Goal: Task Accomplishment & Management: Manage account settings

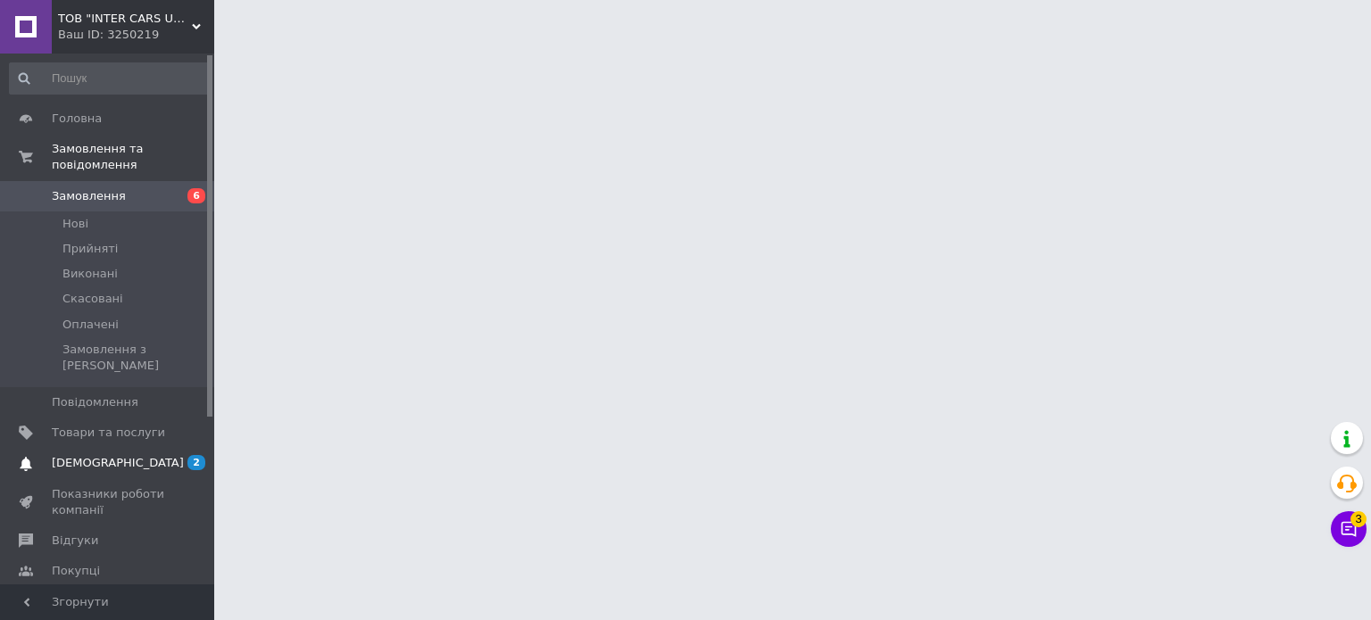
click at [129, 455] on span "[DEMOGRAPHIC_DATA]" at bounding box center [108, 463] width 113 height 16
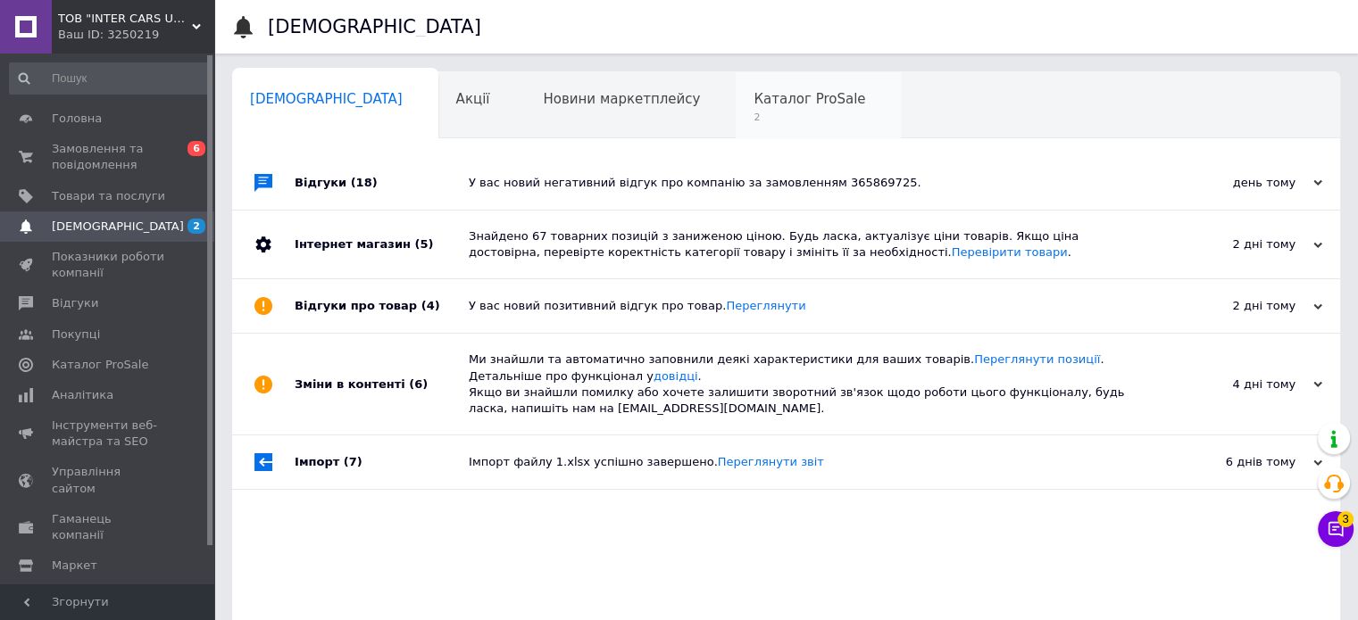
click at [753, 103] on span "Каталог ProSale" at bounding box center [809, 99] width 112 height 16
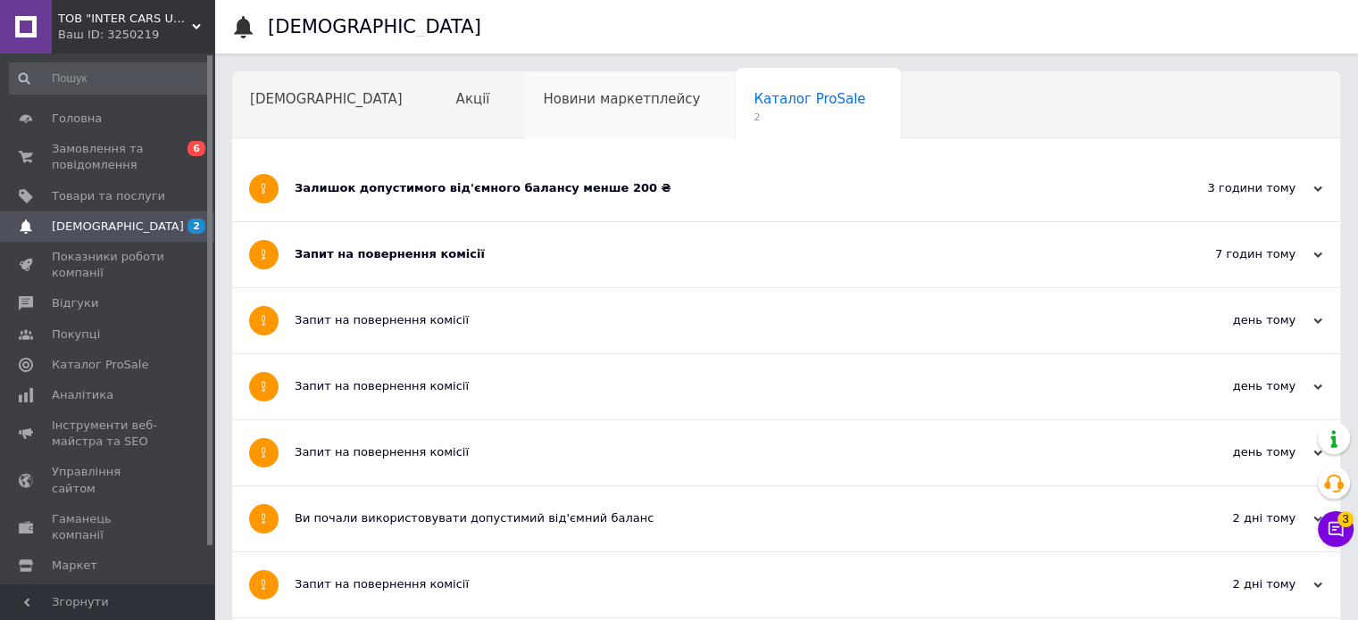
click at [546, 99] on span "Новини маркетплейсу" at bounding box center [621, 99] width 157 height 16
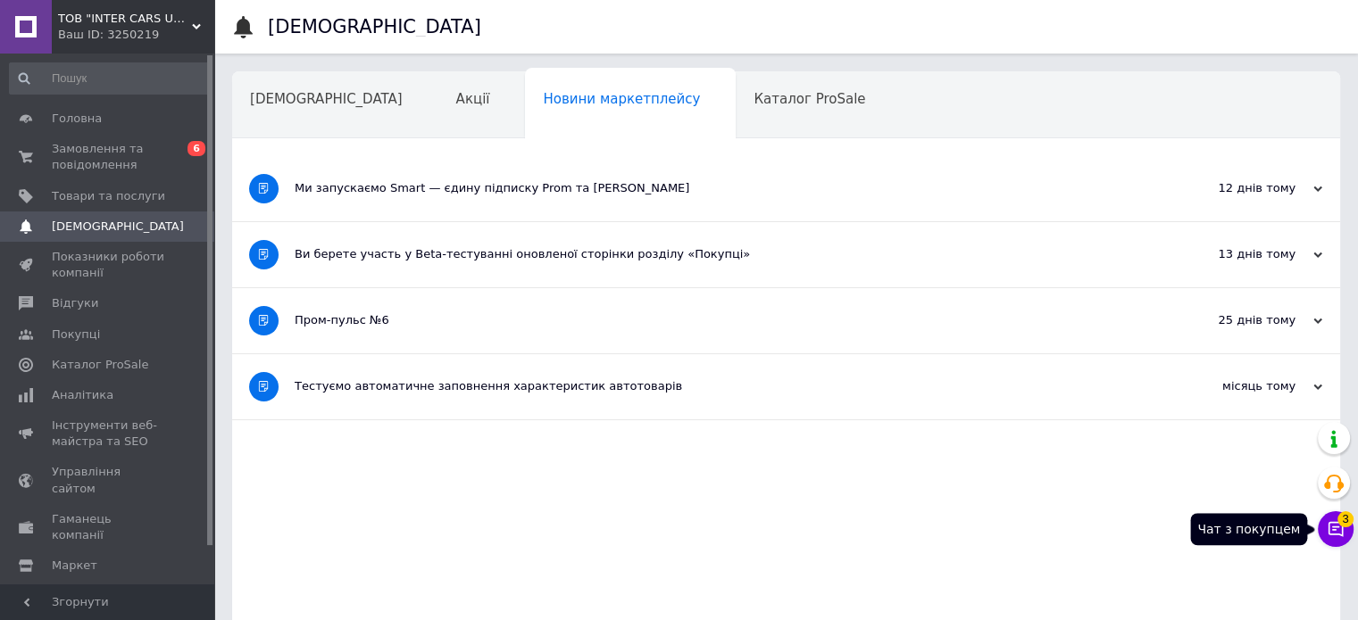
click at [1346, 532] on button "Чат з покупцем 3" at bounding box center [1336, 530] width 36 height 36
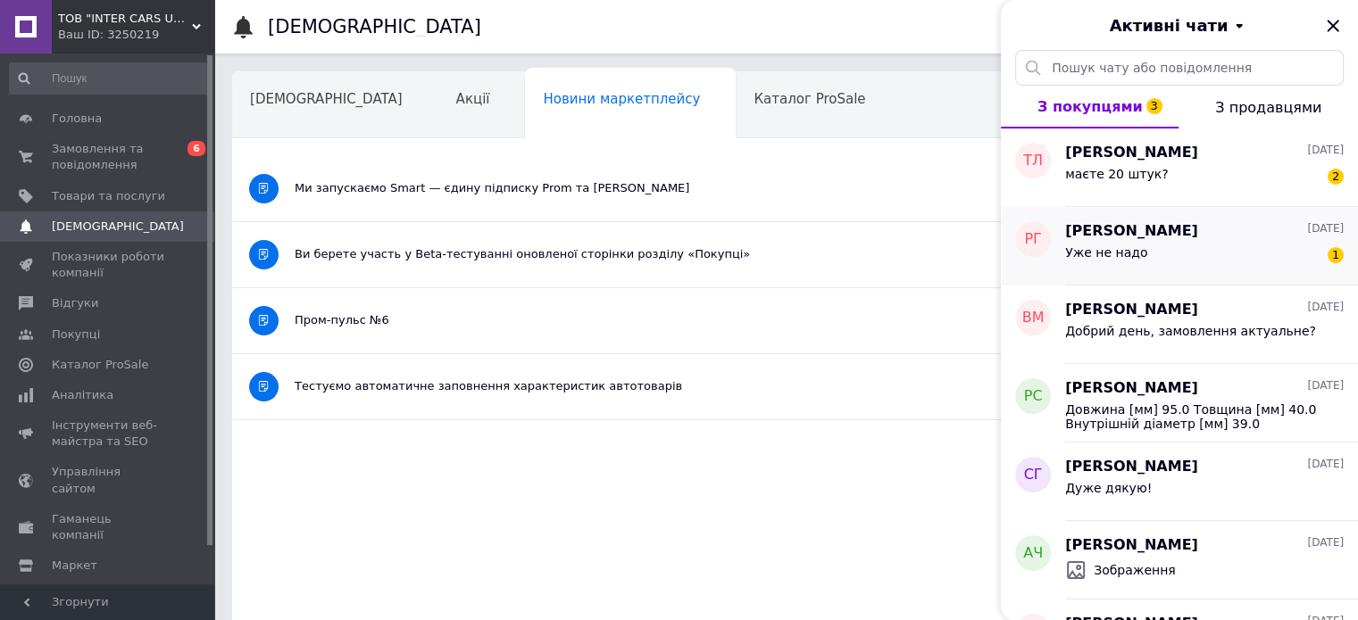
click at [1178, 263] on div "Уже не надо 1" at bounding box center [1204, 256] width 279 height 29
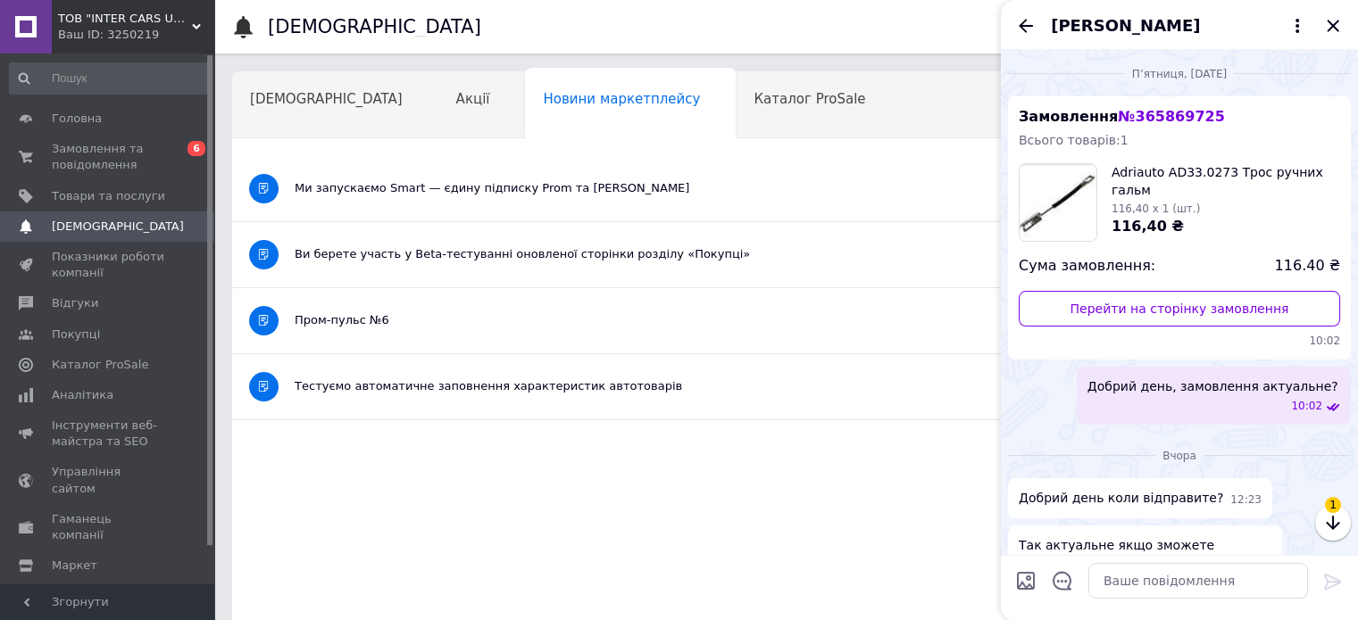
scroll to position [217, 0]
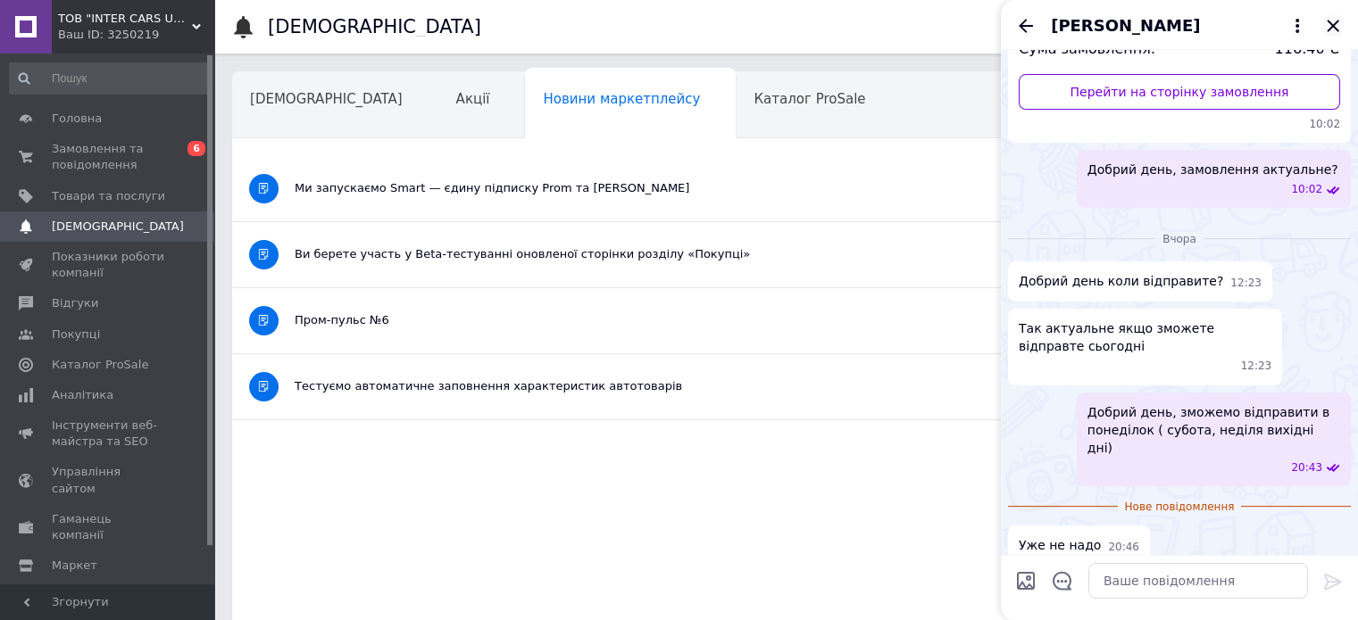
click at [1328, 28] on icon "Закрити" at bounding box center [1332, 25] width 21 height 21
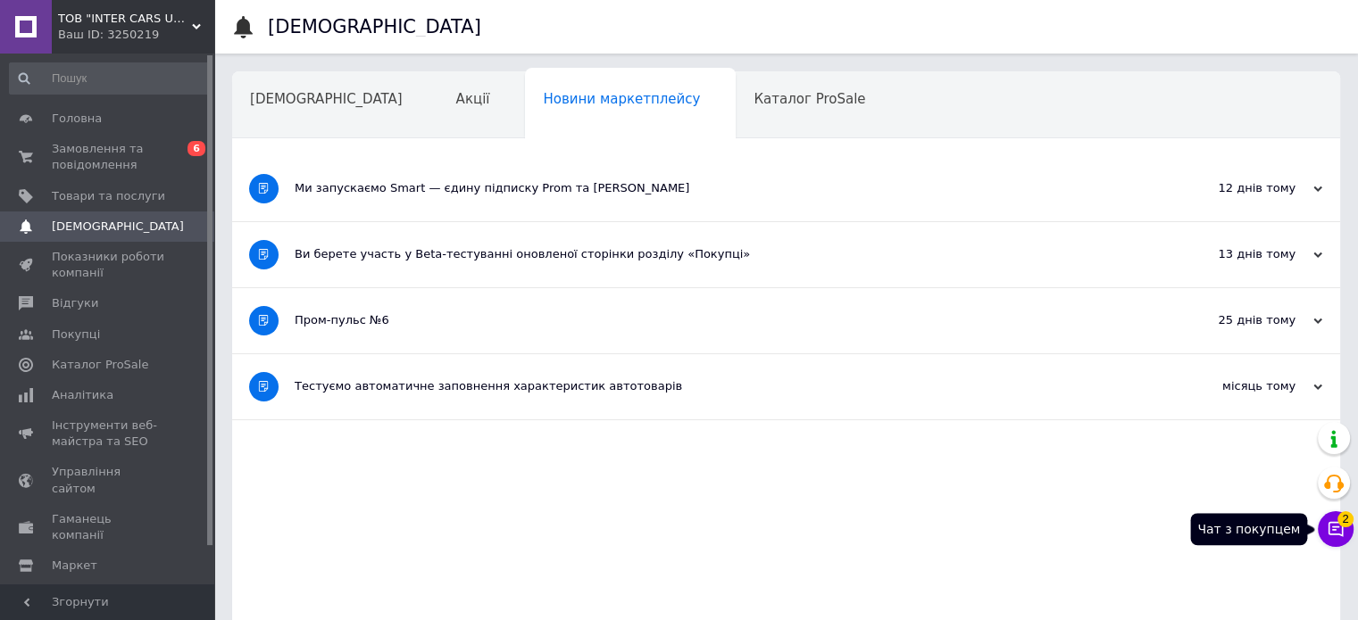
click at [1334, 528] on icon at bounding box center [1336, 529] width 18 height 18
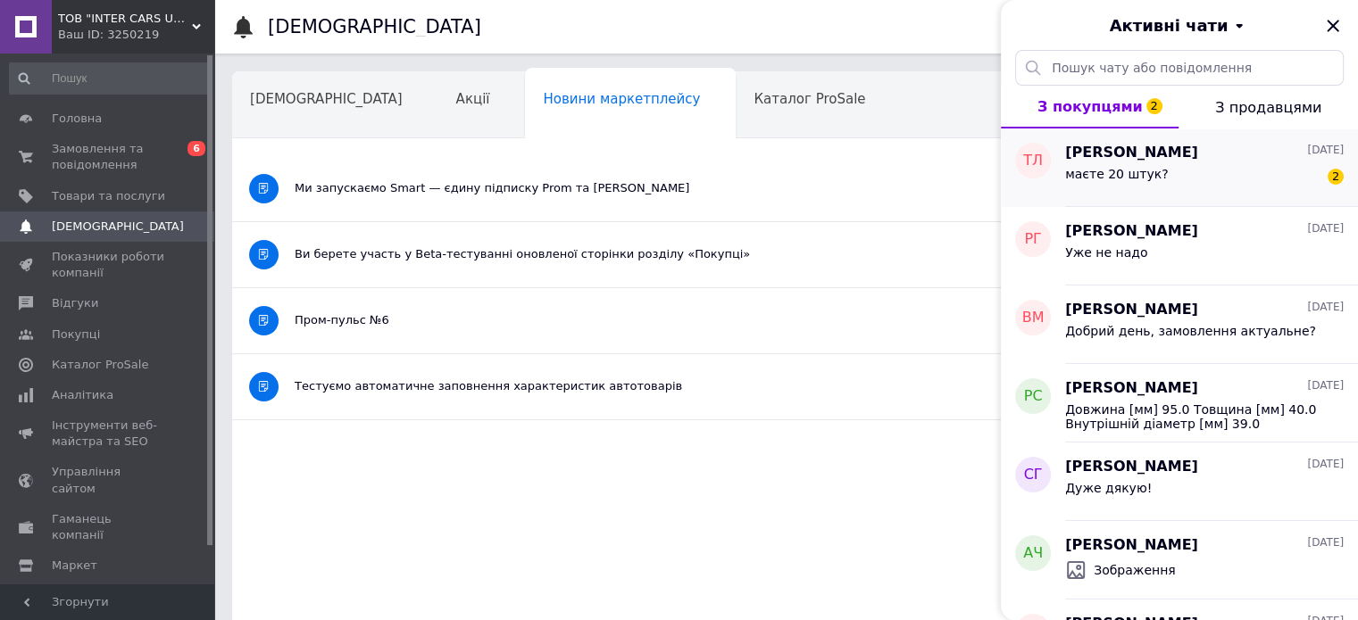
click at [1224, 183] on div "маєте 20 штук? 2" at bounding box center [1204, 177] width 279 height 29
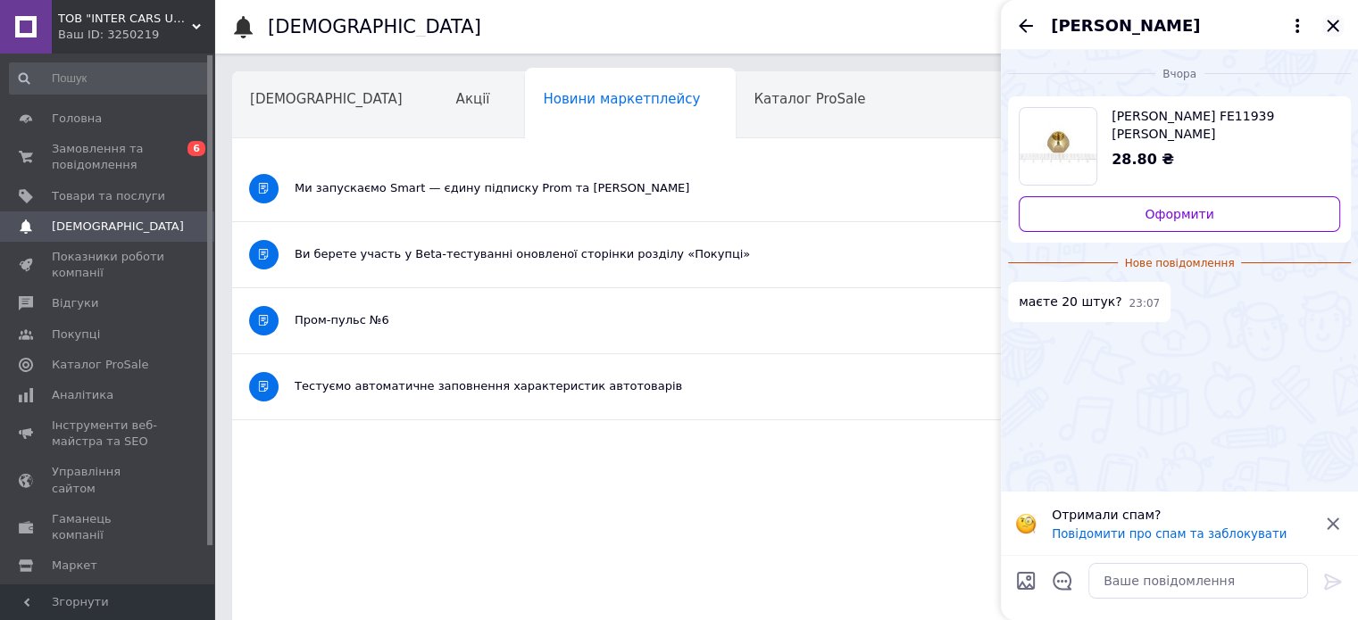
click at [1334, 25] on icon "Закрити" at bounding box center [1333, 26] width 12 height 12
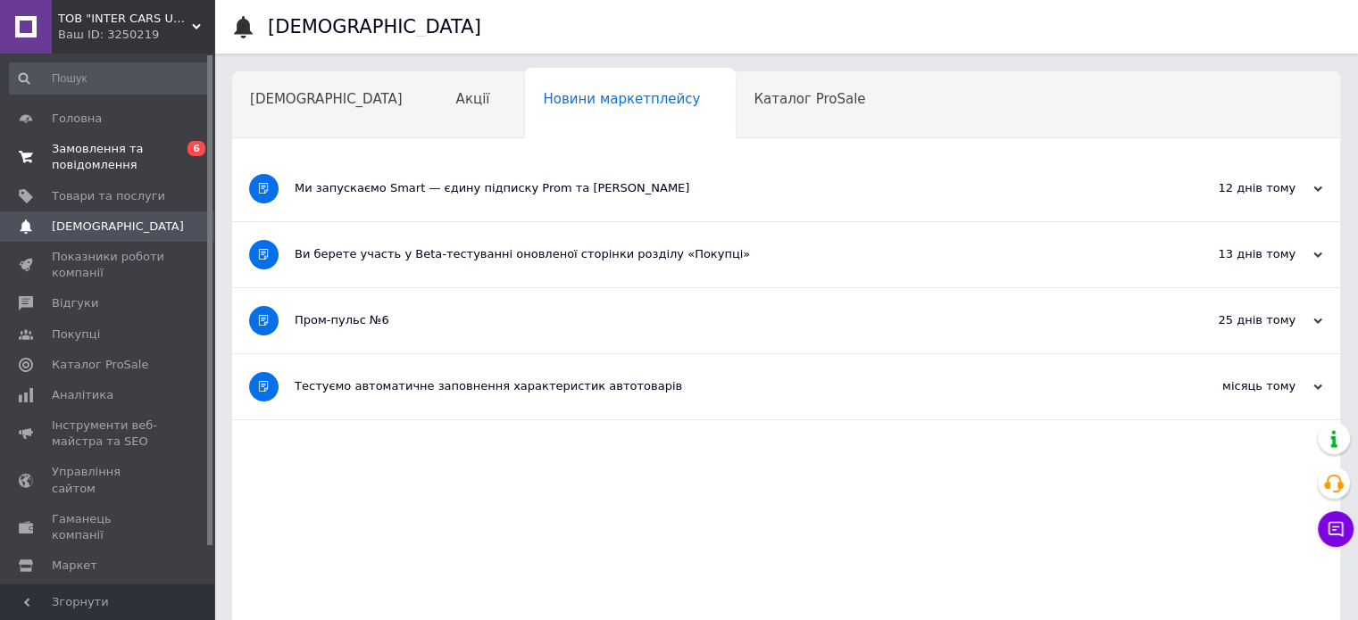
click at [91, 156] on span "Замовлення та повідомлення" at bounding box center [108, 157] width 113 height 32
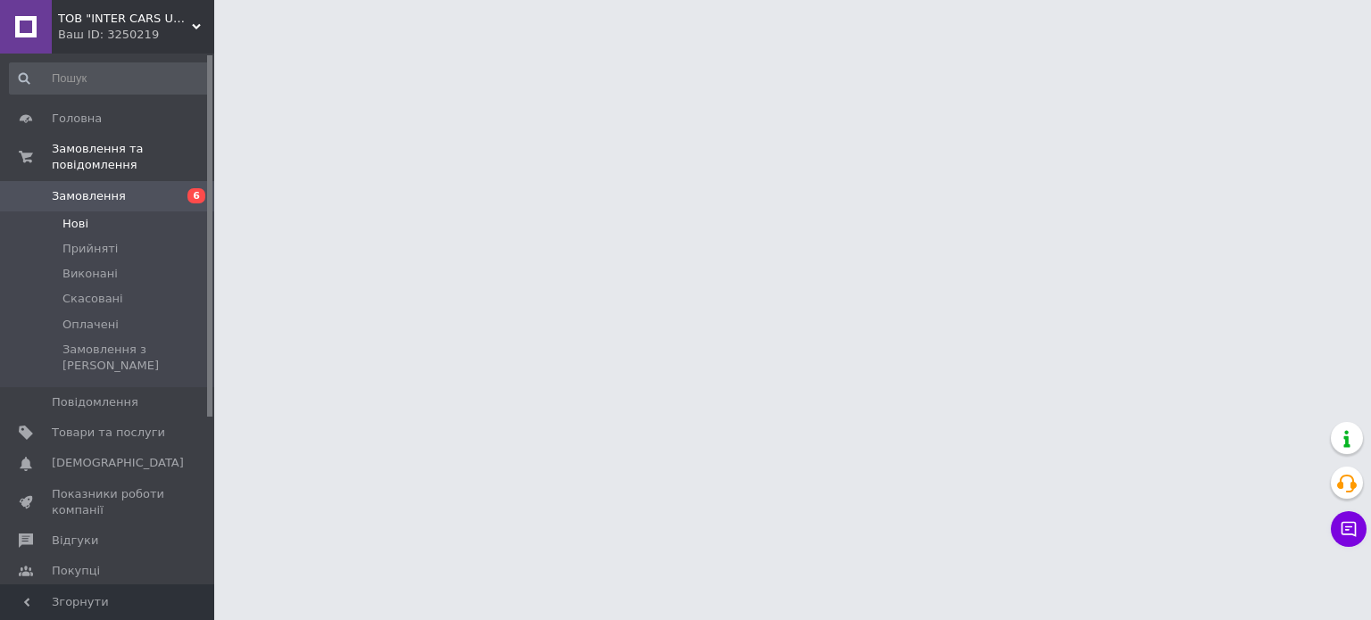
click at [87, 212] on li "Нові" at bounding box center [110, 224] width 220 height 25
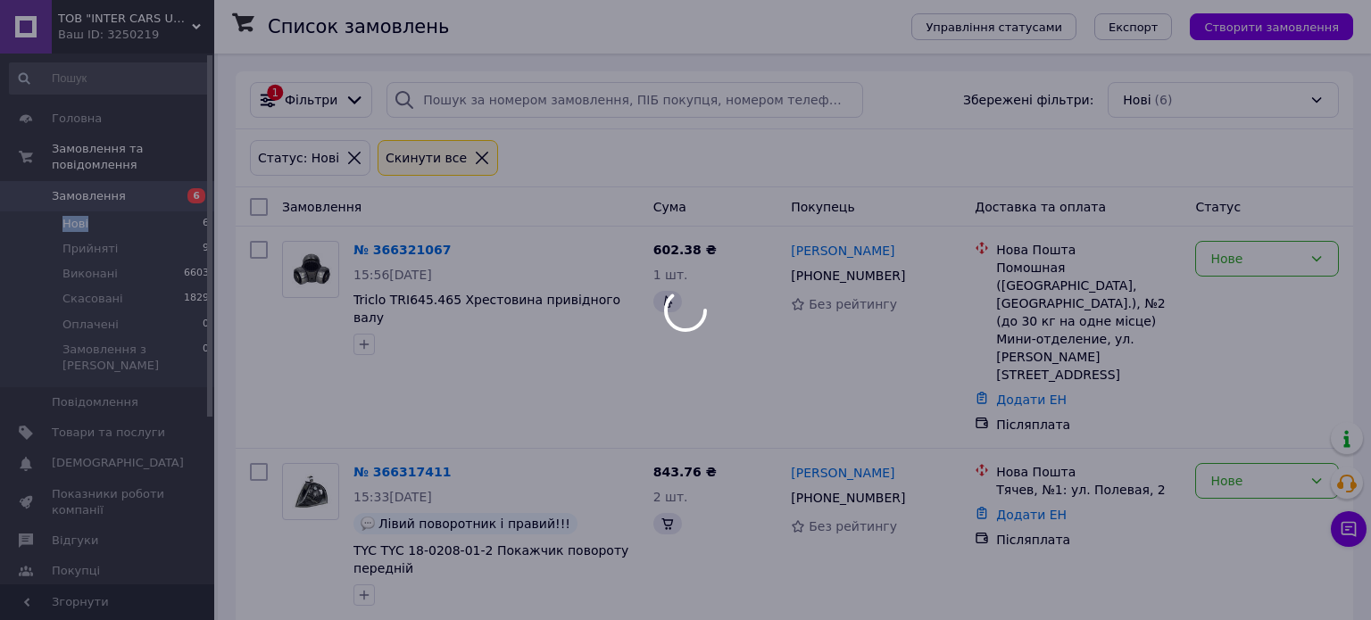
click at [67, 216] on span "Нові" at bounding box center [75, 224] width 26 height 16
click at [490, 224] on div "Замовлення Cума Покупець Доставка та оплата Статус" at bounding box center [795, 206] width 1118 height 39
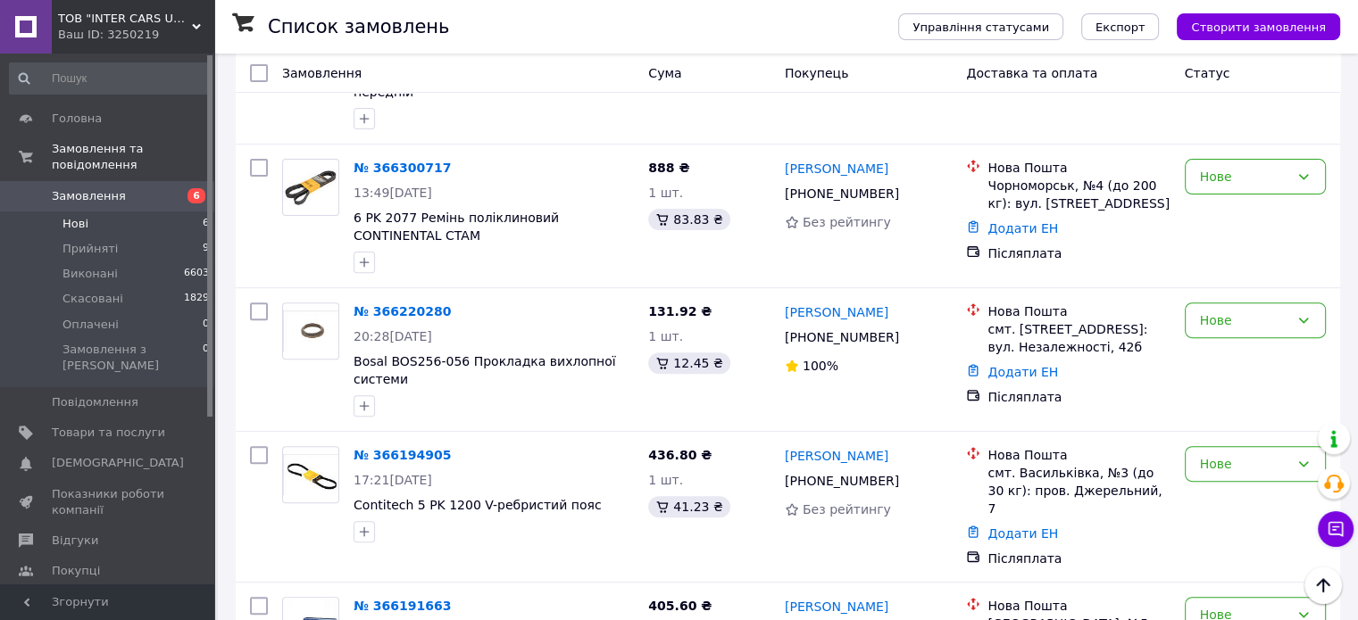
scroll to position [632, 0]
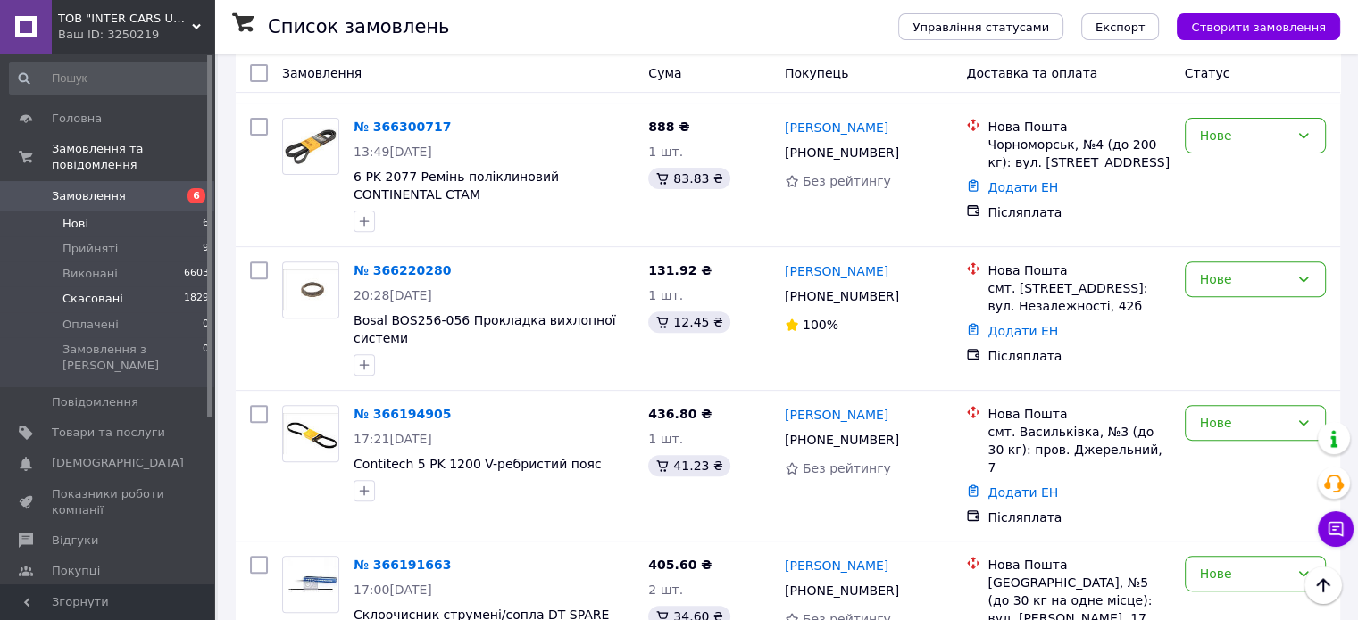
click at [87, 291] on span "Скасовані" at bounding box center [92, 299] width 61 height 16
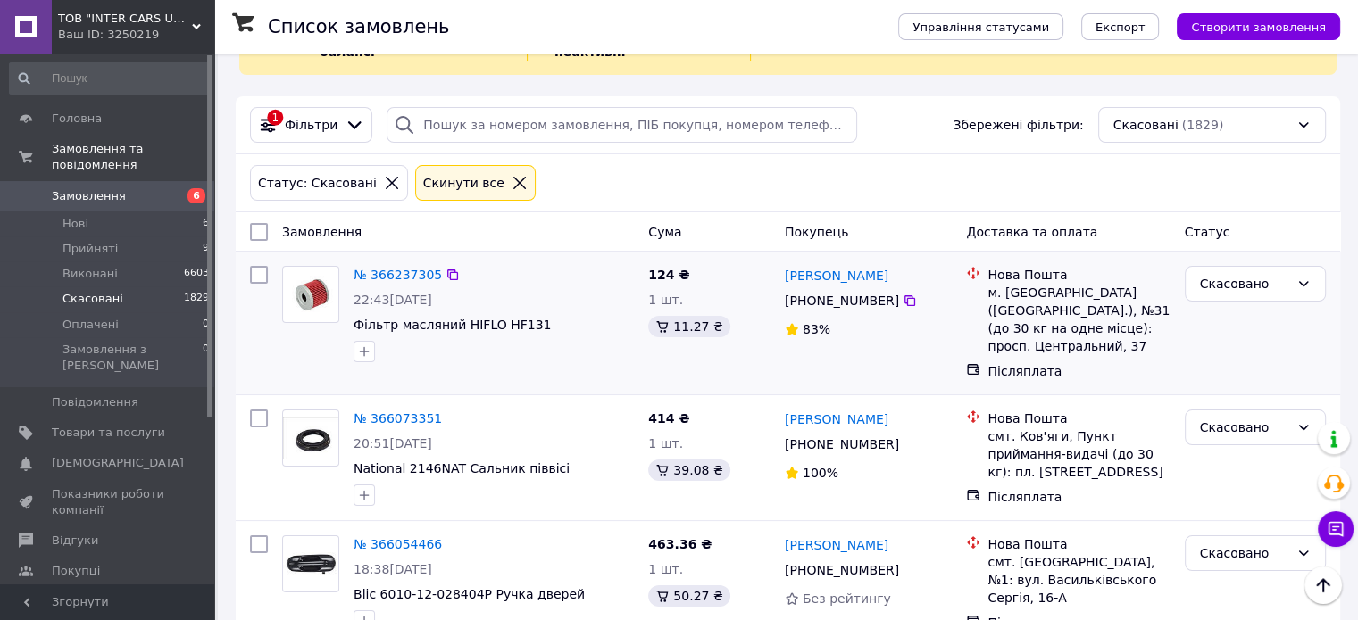
scroll to position [268, 0]
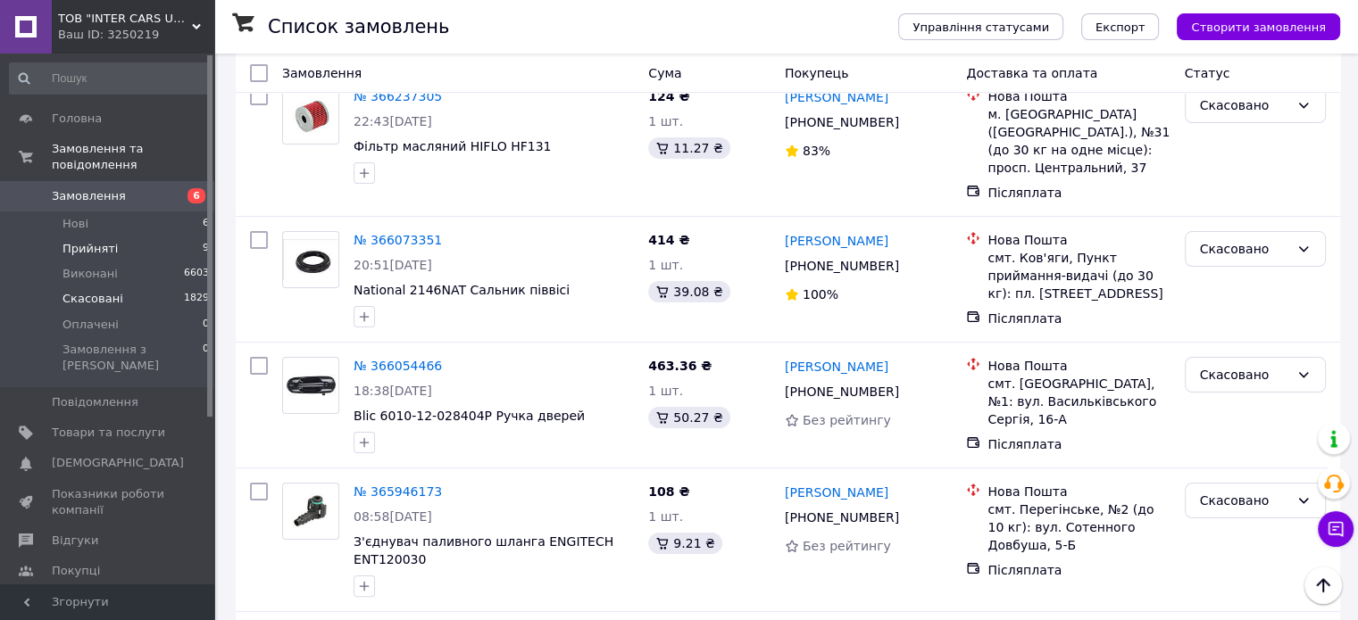
click at [79, 241] on span "Прийняті" at bounding box center [89, 249] width 55 height 16
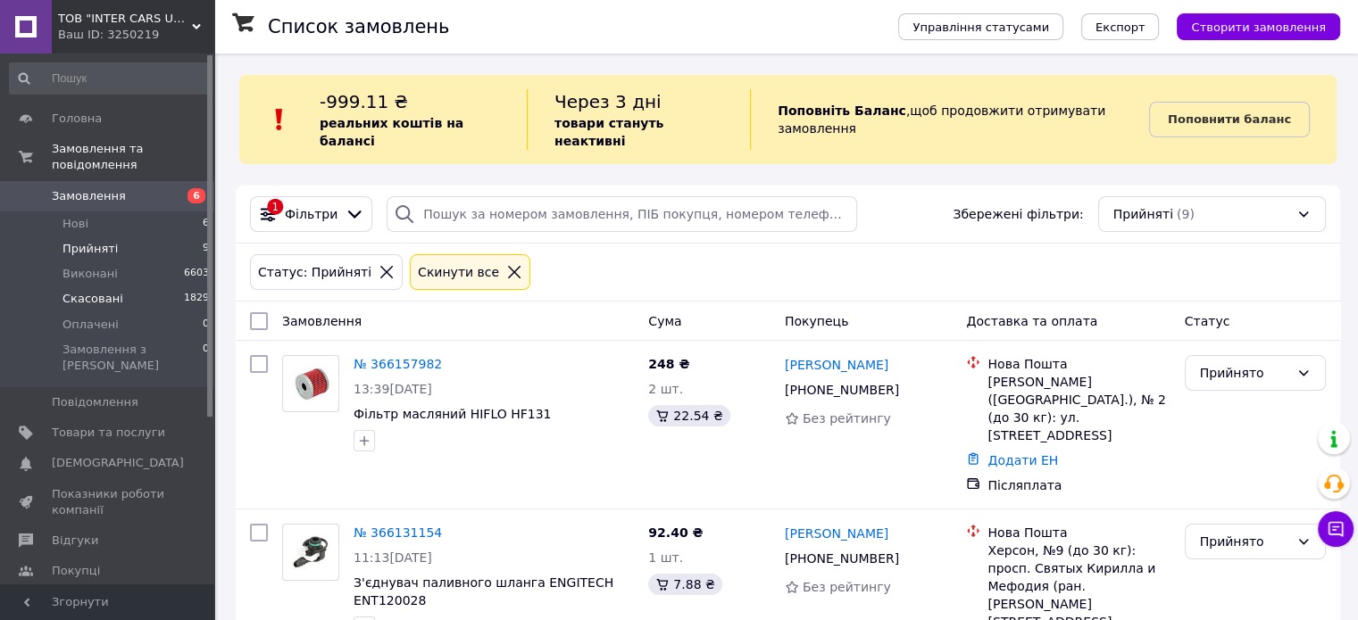
click at [85, 291] on span "Скасовані" at bounding box center [92, 299] width 61 height 16
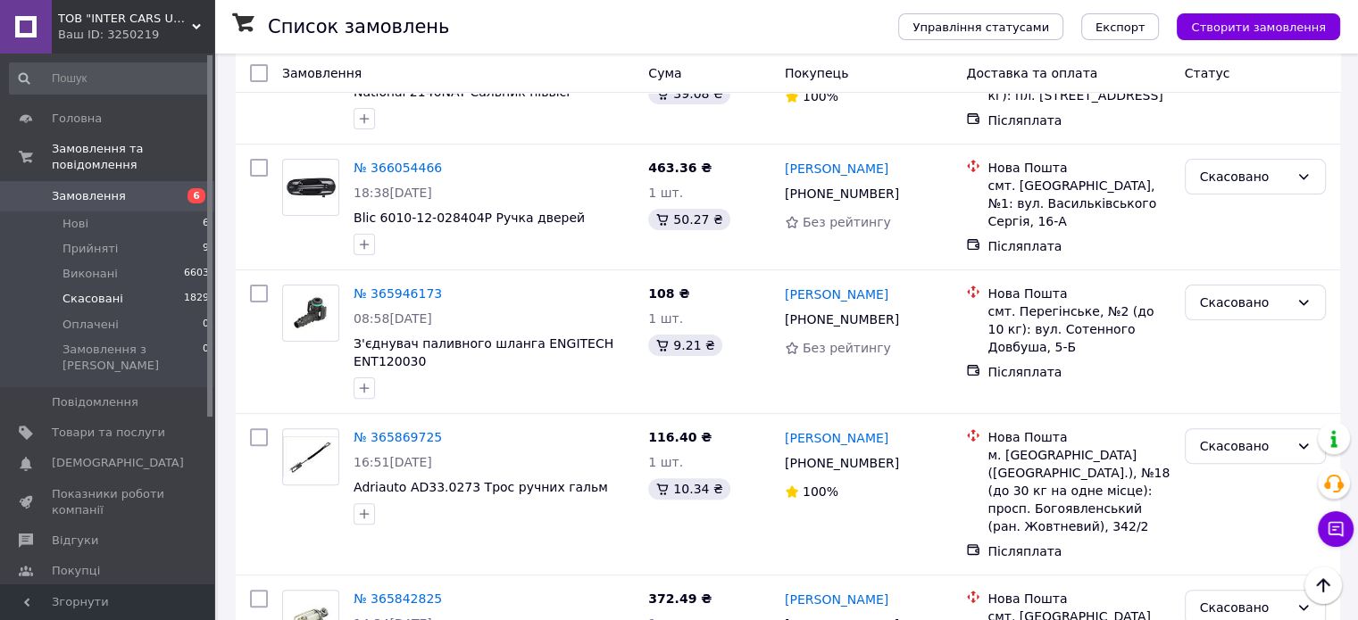
scroll to position [536, 0]
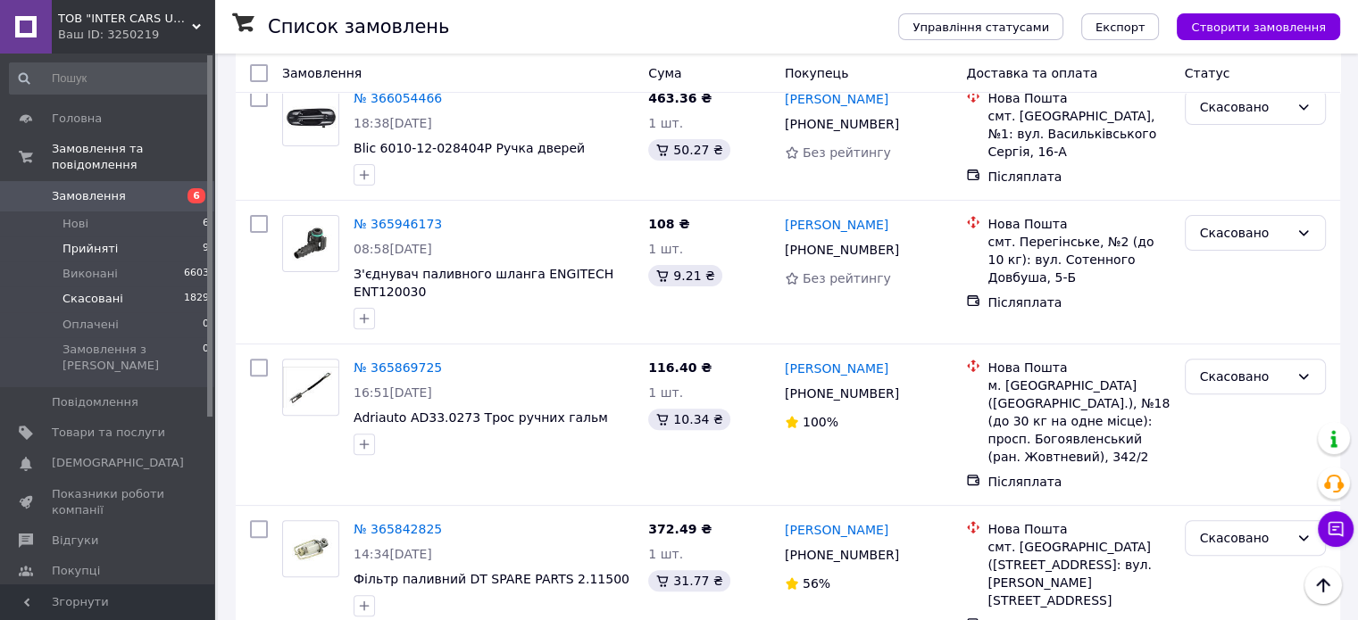
click at [86, 237] on li "Прийняті 9" at bounding box center [110, 249] width 220 height 25
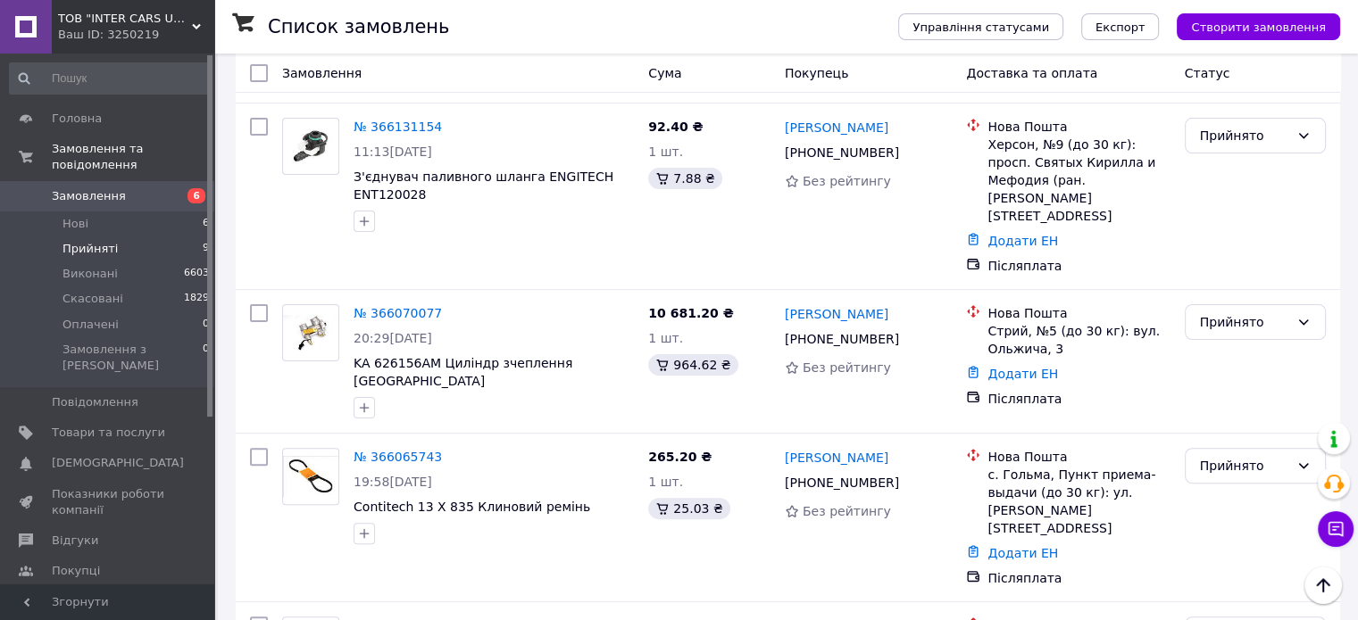
scroll to position [714, 0]
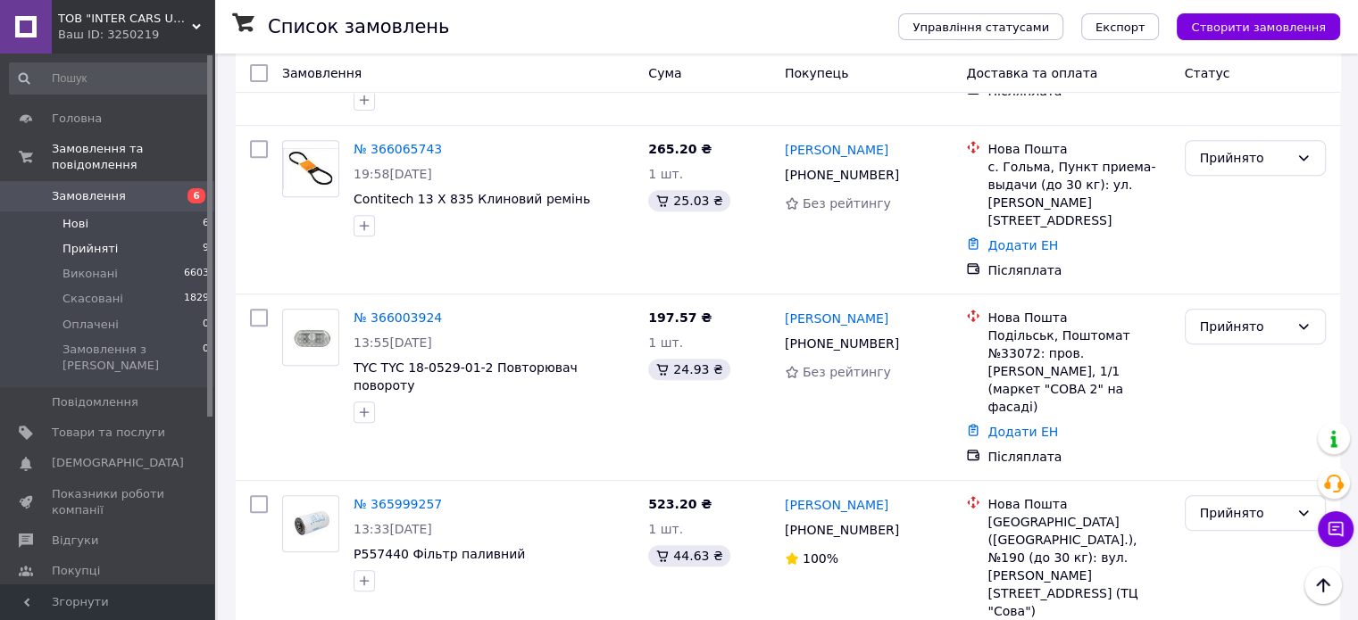
click at [78, 216] on span "Нові" at bounding box center [75, 224] width 26 height 16
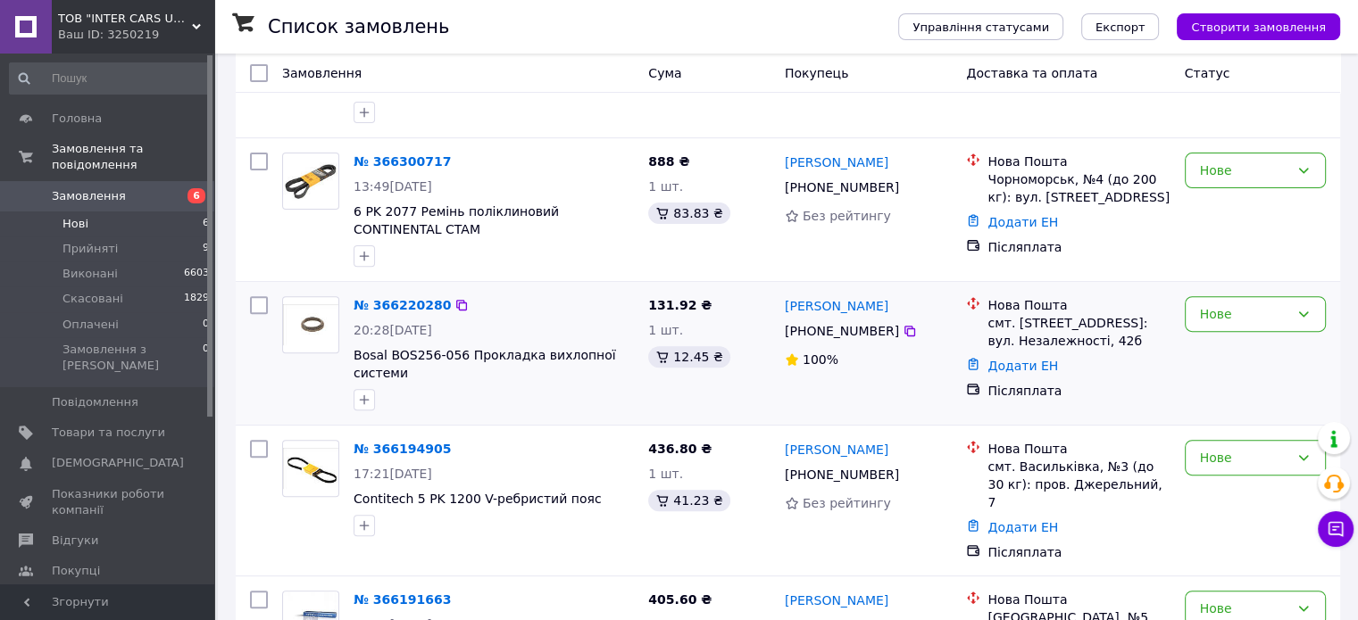
scroll to position [650, 0]
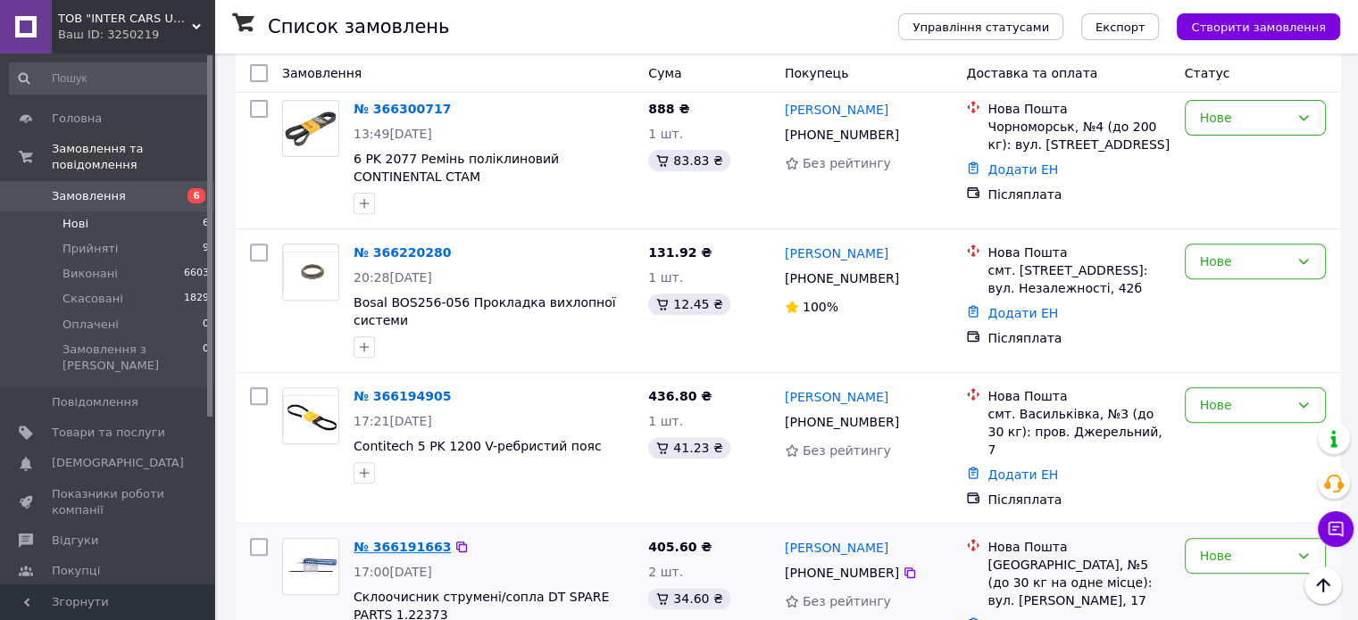
click at [400, 540] on link "№ 366191663" at bounding box center [402, 547] width 97 height 14
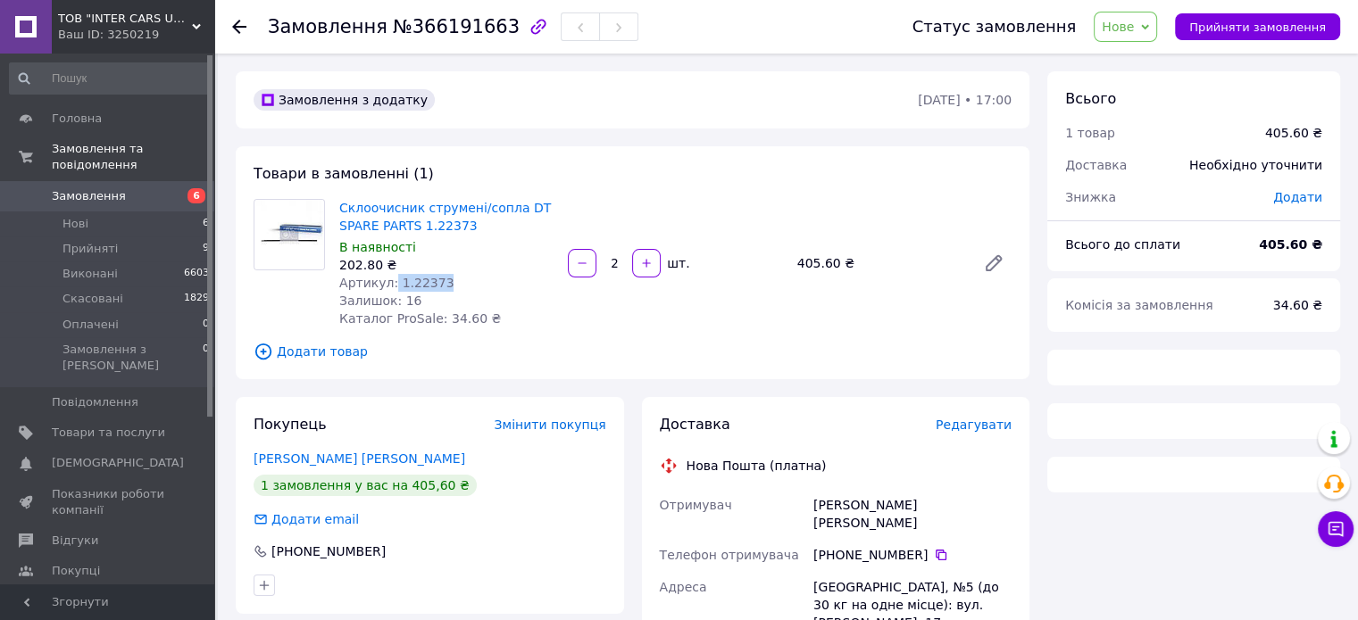
drag, startPoint x: 389, startPoint y: 280, endPoint x: 484, endPoint y: 287, distance: 94.9
click at [484, 287] on div "Артикул: 1.22373" at bounding box center [446, 283] width 214 height 18
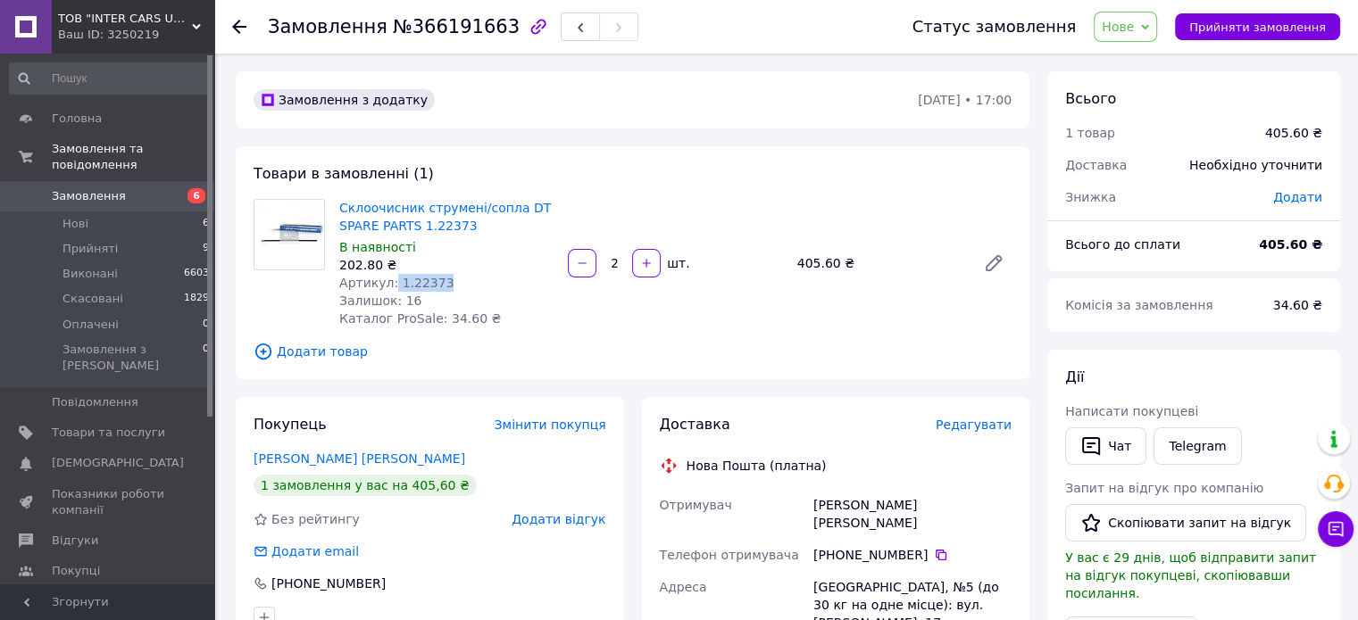
click at [1134, 29] on span "Нове" at bounding box center [1118, 27] width 32 height 14
drag, startPoint x: 696, startPoint y: 86, endPoint x: 420, endPoint y: 131, distance: 279.6
click at [695, 86] on div "Замовлення з додатку" at bounding box center [584, 100] width 668 height 29
click at [96, 212] on li "Нові 6" at bounding box center [110, 224] width 220 height 25
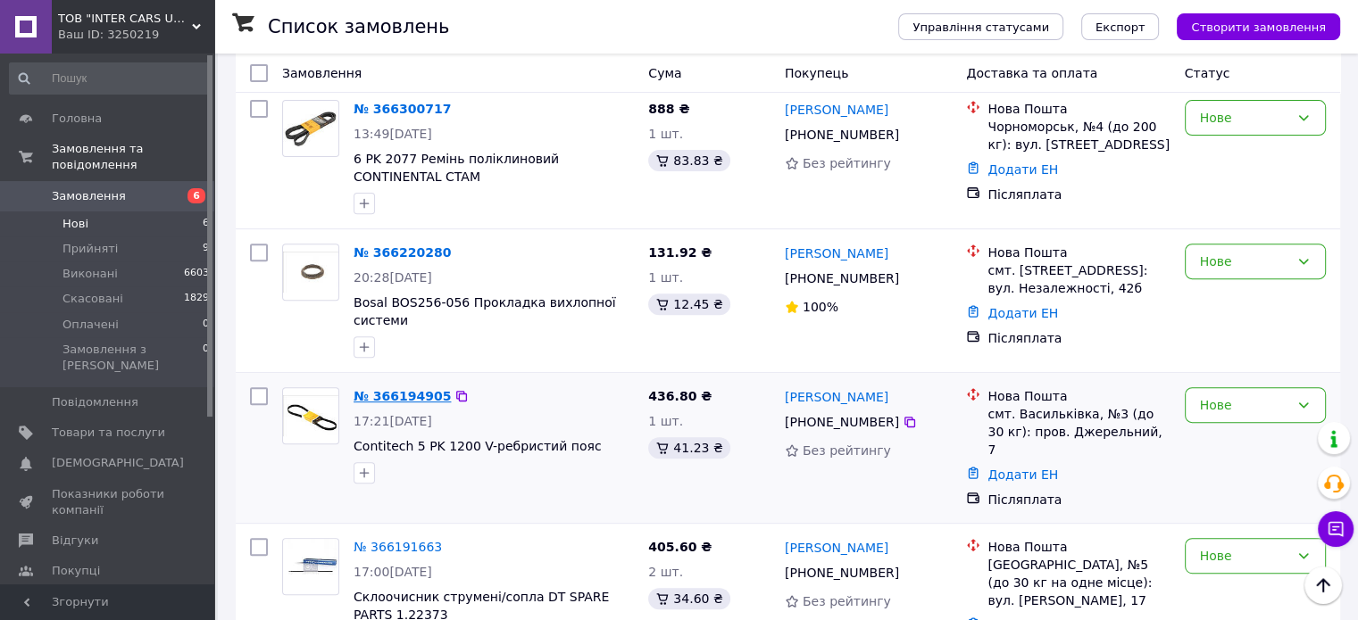
click at [399, 389] on link "№ 366194905" at bounding box center [402, 396] width 97 height 14
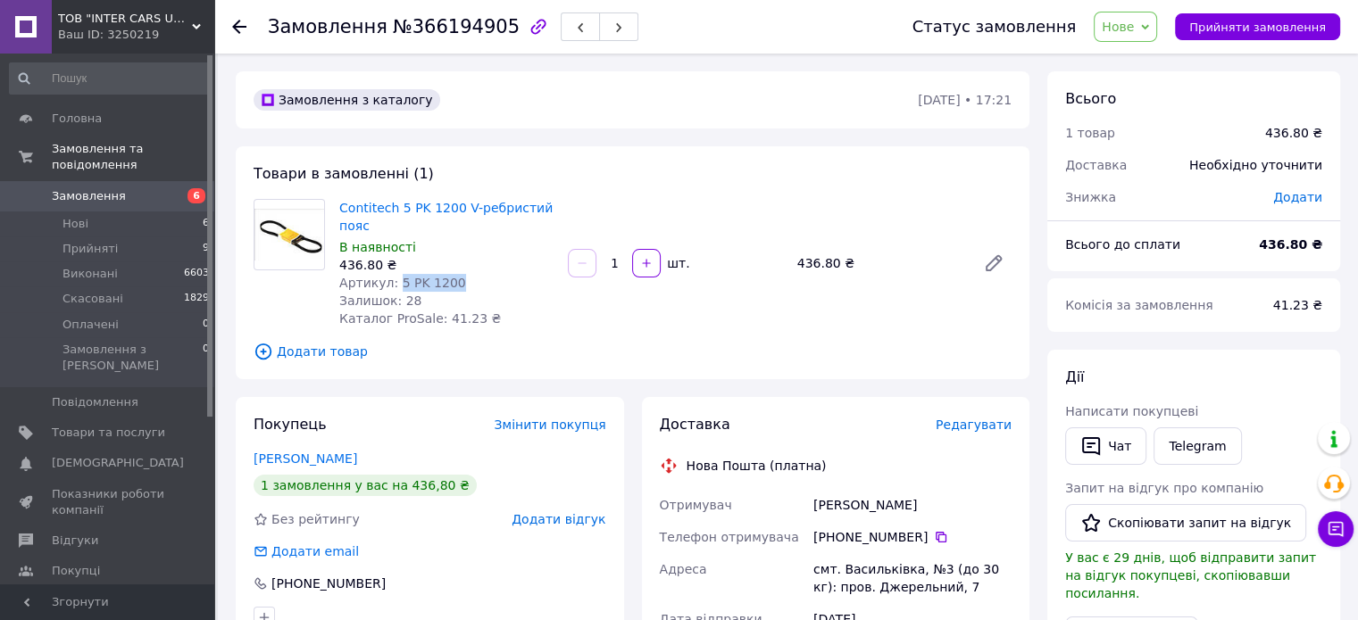
drag, startPoint x: 411, startPoint y: 283, endPoint x: 460, endPoint y: 338, distance: 74.0
click at [499, 287] on div "Артикул: 5 PK 1200" at bounding box center [446, 283] width 214 height 18
copy span "5 PK 1200"
drag, startPoint x: 1114, startPoint y: 29, endPoint x: 1139, endPoint y: 46, distance: 30.2
click at [1115, 30] on span "Нове" at bounding box center [1125, 27] width 63 height 30
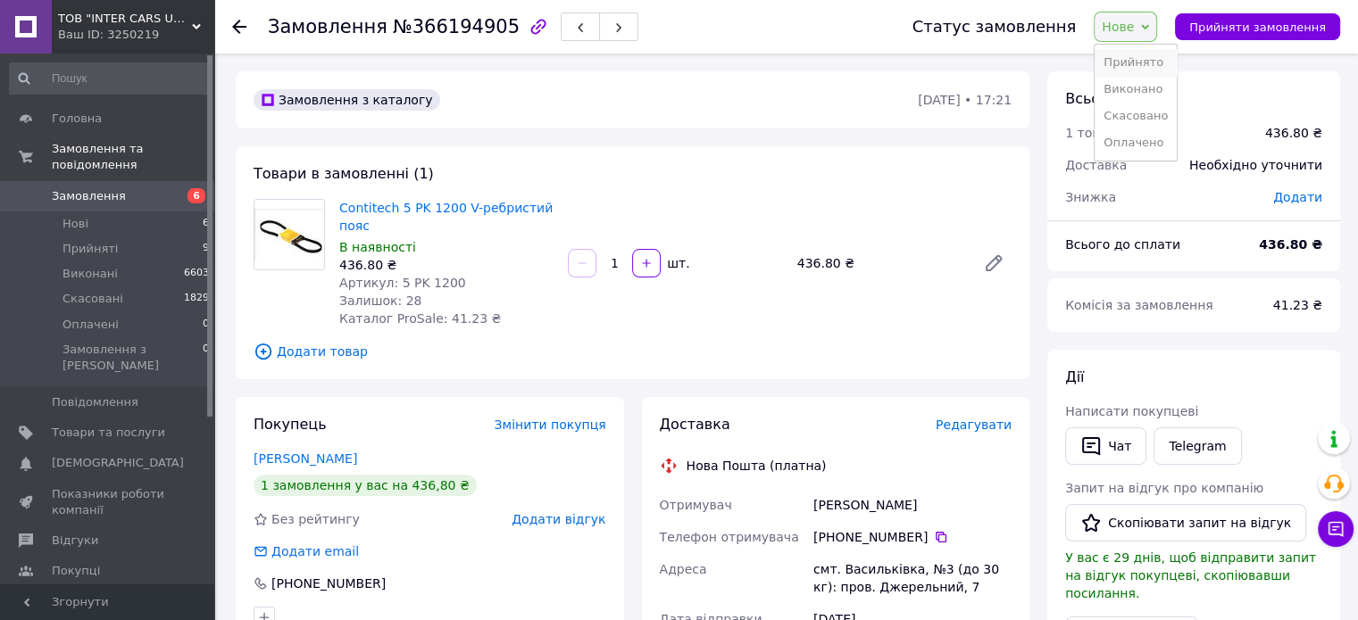
click at [1143, 64] on li "Прийнято" at bounding box center [1135, 62] width 82 height 27
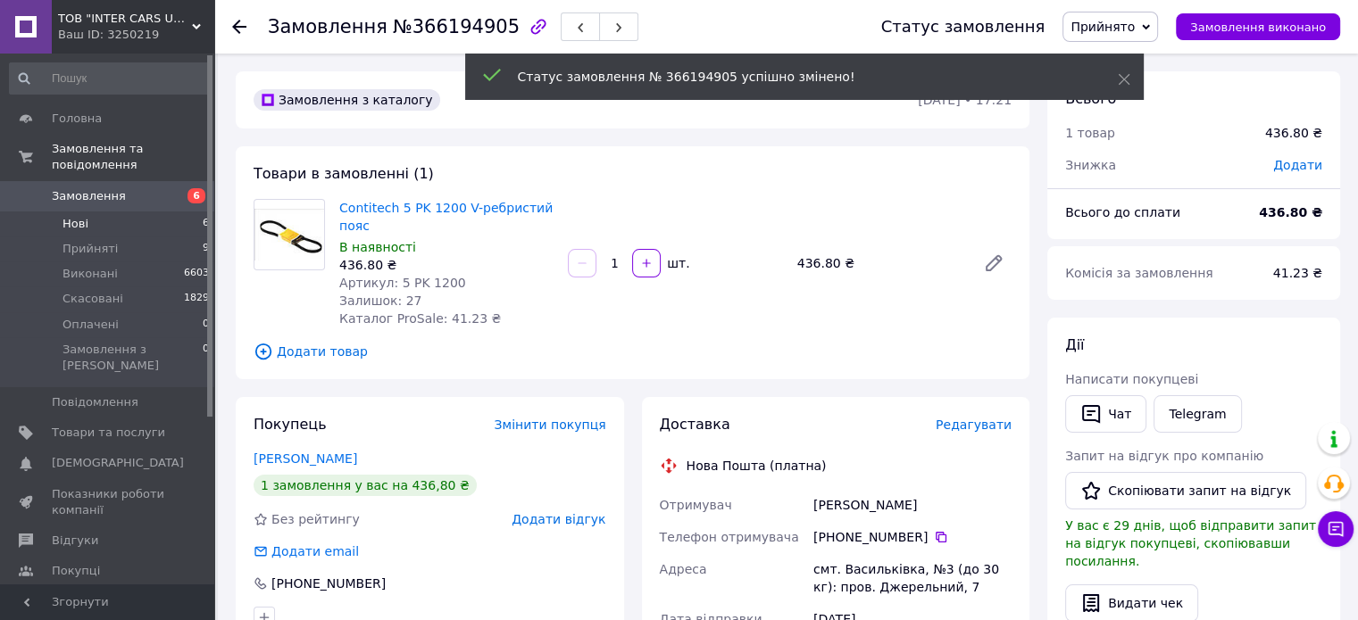
click at [84, 216] on span "Нові" at bounding box center [75, 224] width 26 height 16
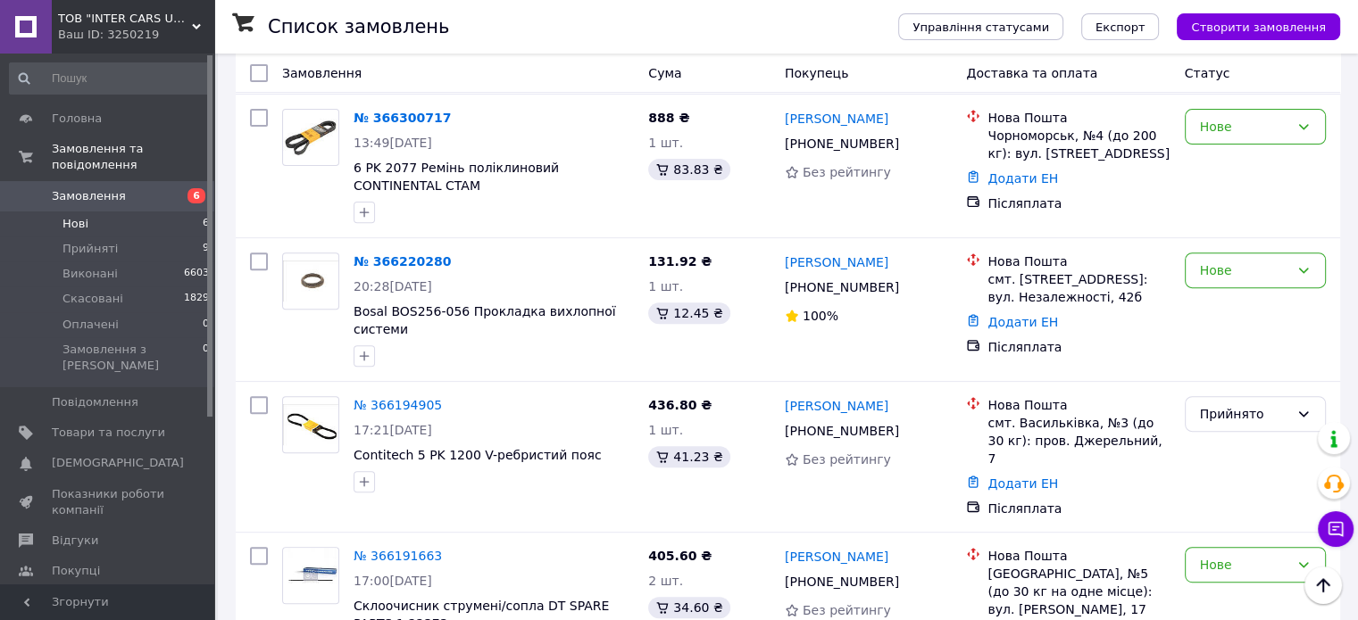
scroll to position [650, 0]
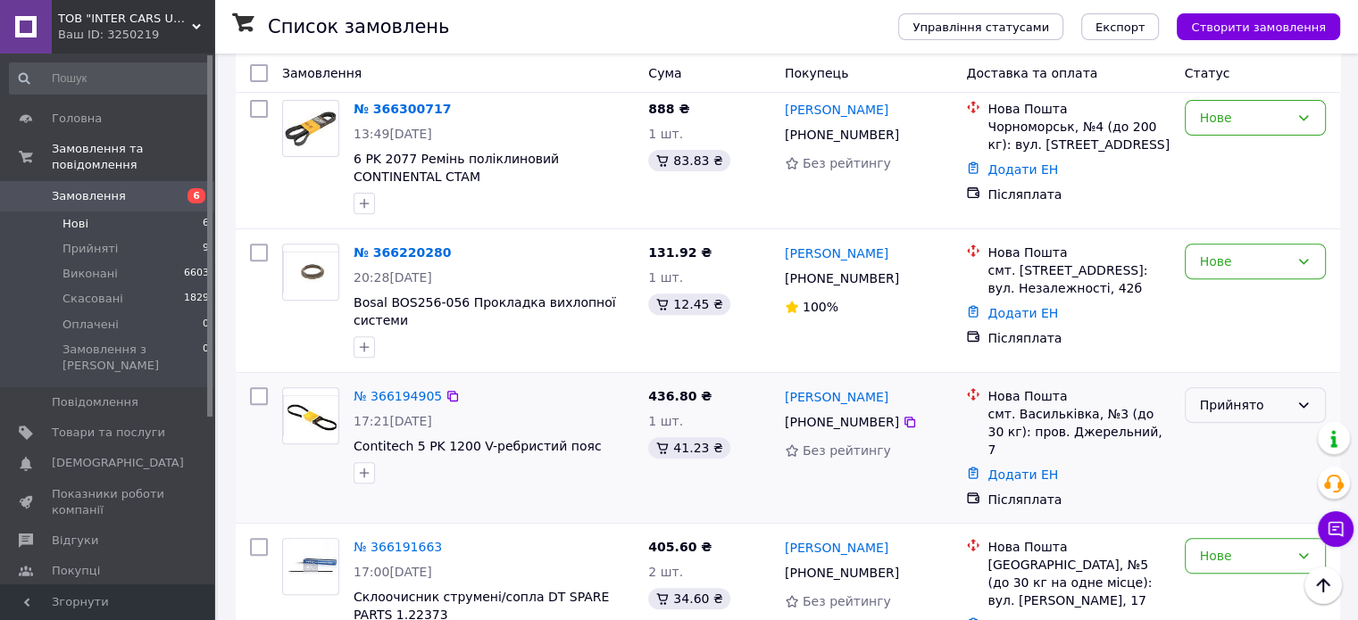
click at [1223, 395] on div "Прийнято" at bounding box center [1244, 405] width 89 height 20
drag, startPoint x: 1228, startPoint y: 267, endPoint x: 811, endPoint y: 261, distance: 417.8
click at [1228, 266] on div "Нове" at bounding box center [1254, 301] width 155 height 129
click at [418, 245] on link "№ 366220280" at bounding box center [402, 252] width 97 height 14
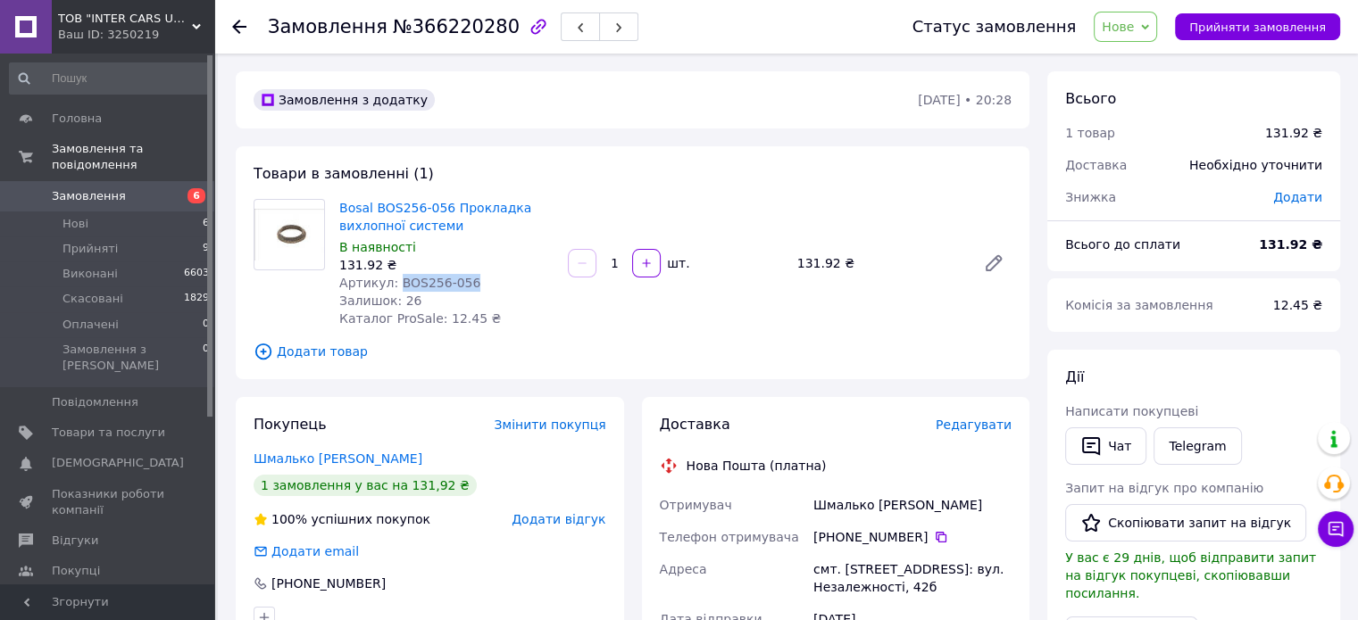
drag, startPoint x: 395, startPoint y: 279, endPoint x: 407, endPoint y: 396, distance: 118.5
click at [508, 289] on div "Артикул: BOS256-056" at bounding box center [446, 283] width 214 height 18
copy span "BOS256-056"
drag, startPoint x: 1131, startPoint y: 29, endPoint x: 1131, endPoint y: 60, distance: 30.4
click at [1131, 33] on span "Нове" at bounding box center [1118, 27] width 32 height 14
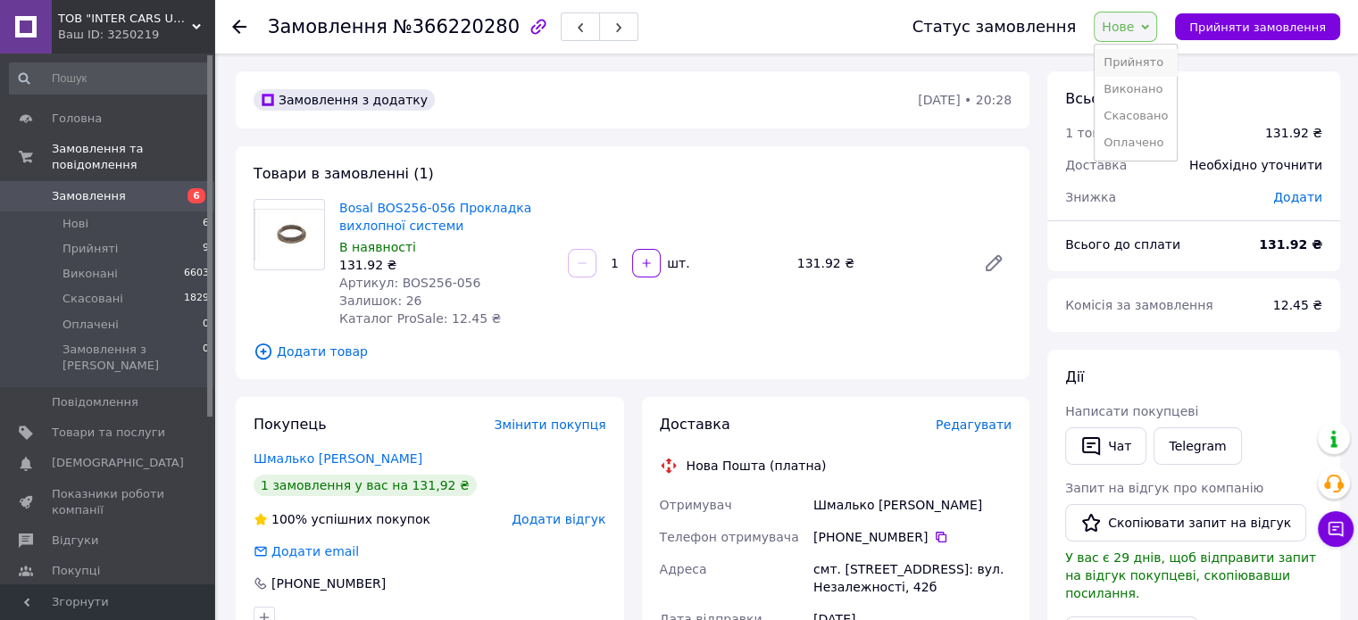
click at [1131, 62] on li "Прийнято" at bounding box center [1135, 62] width 82 height 27
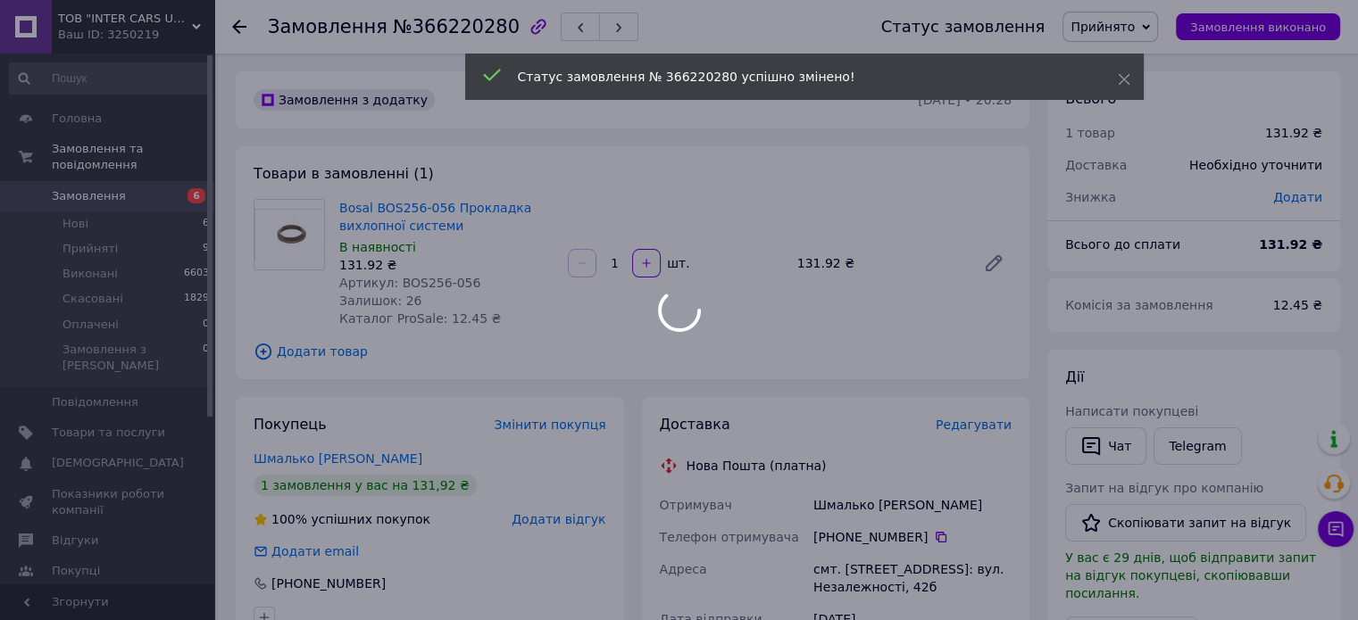
click at [92, 213] on div at bounding box center [679, 310] width 1358 height 620
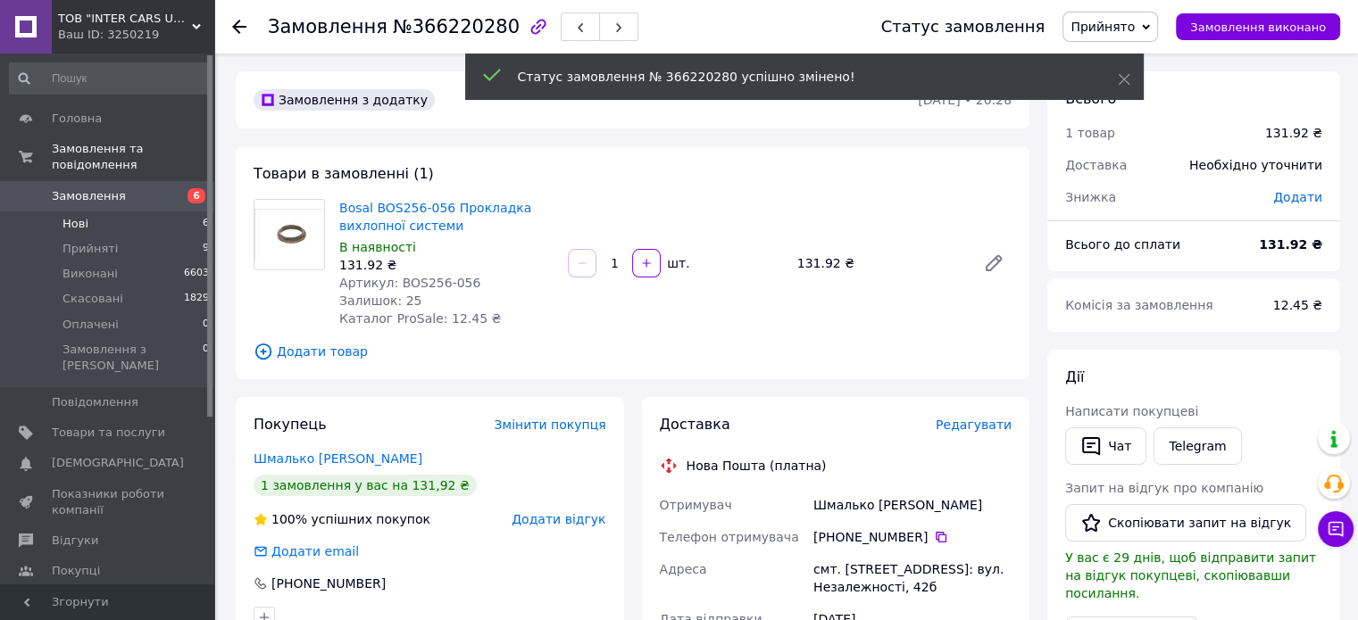
click at [132, 212] on li "Нові 6" at bounding box center [110, 224] width 220 height 25
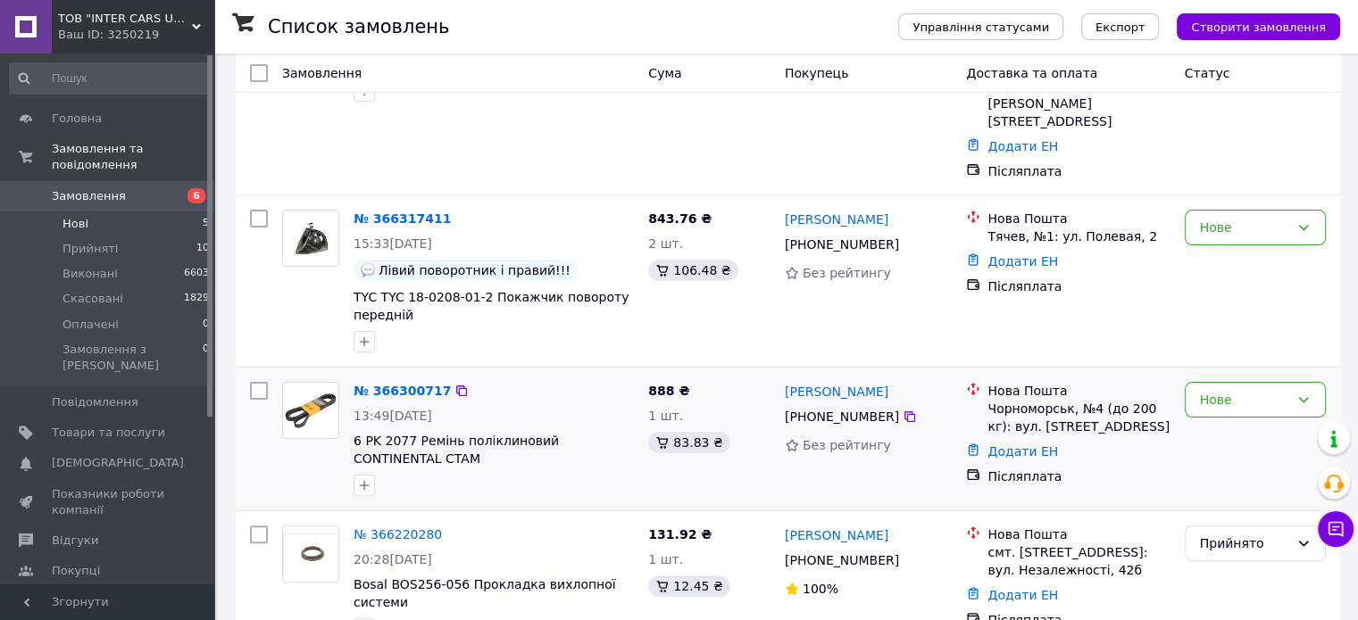
scroll to position [518, 0]
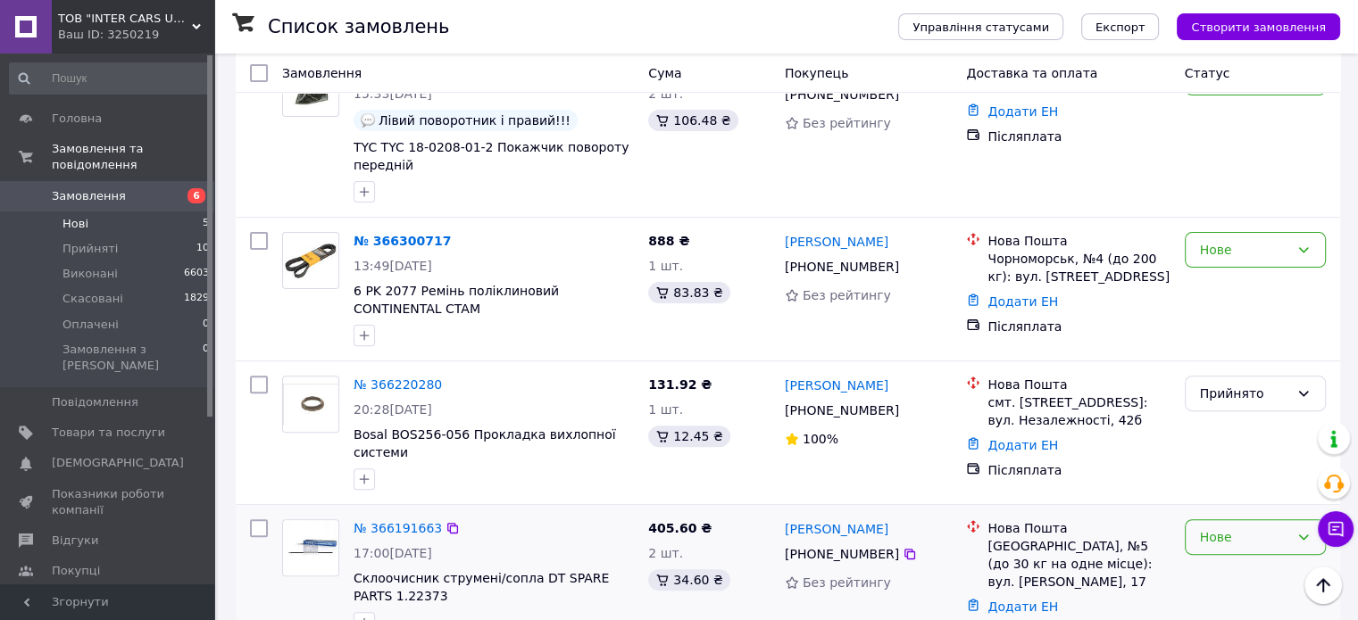
click at [1247, 528] on div "Нове" at bounding box center [1244, 538] width 89 height 20
click at [1239, 348] on li "Прийнято" at bounding box center [1254, 339] width 139 height 32
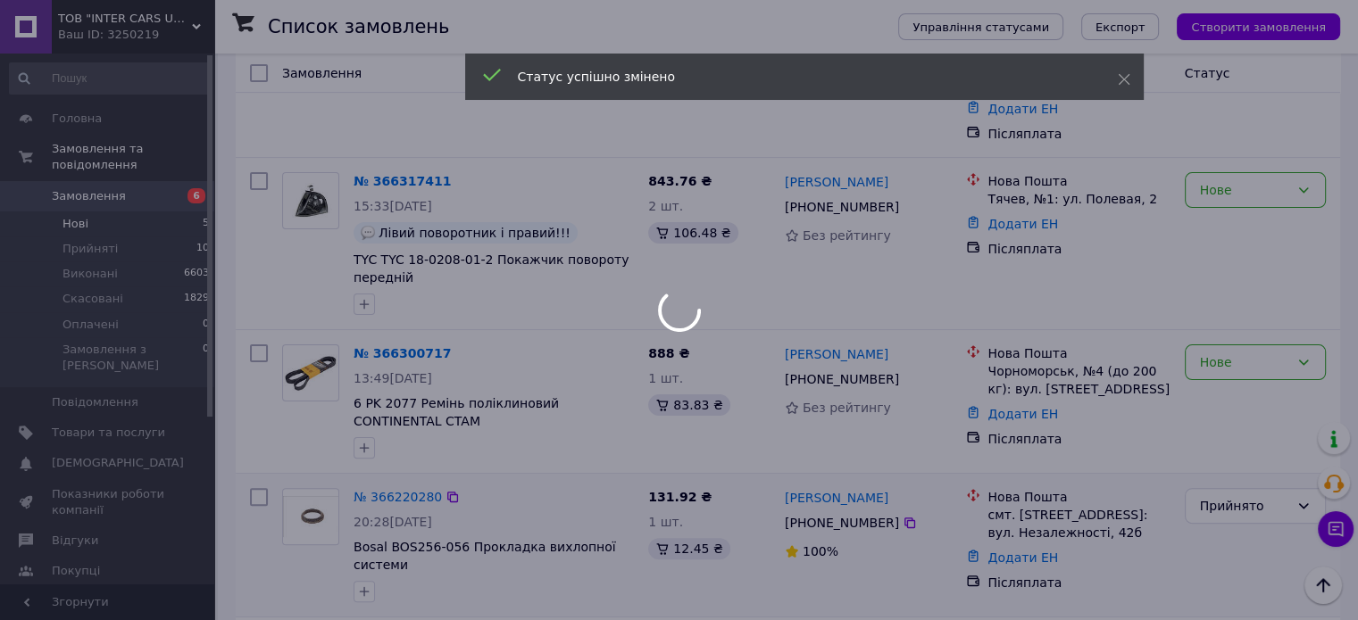
scroll to position [339, 0]
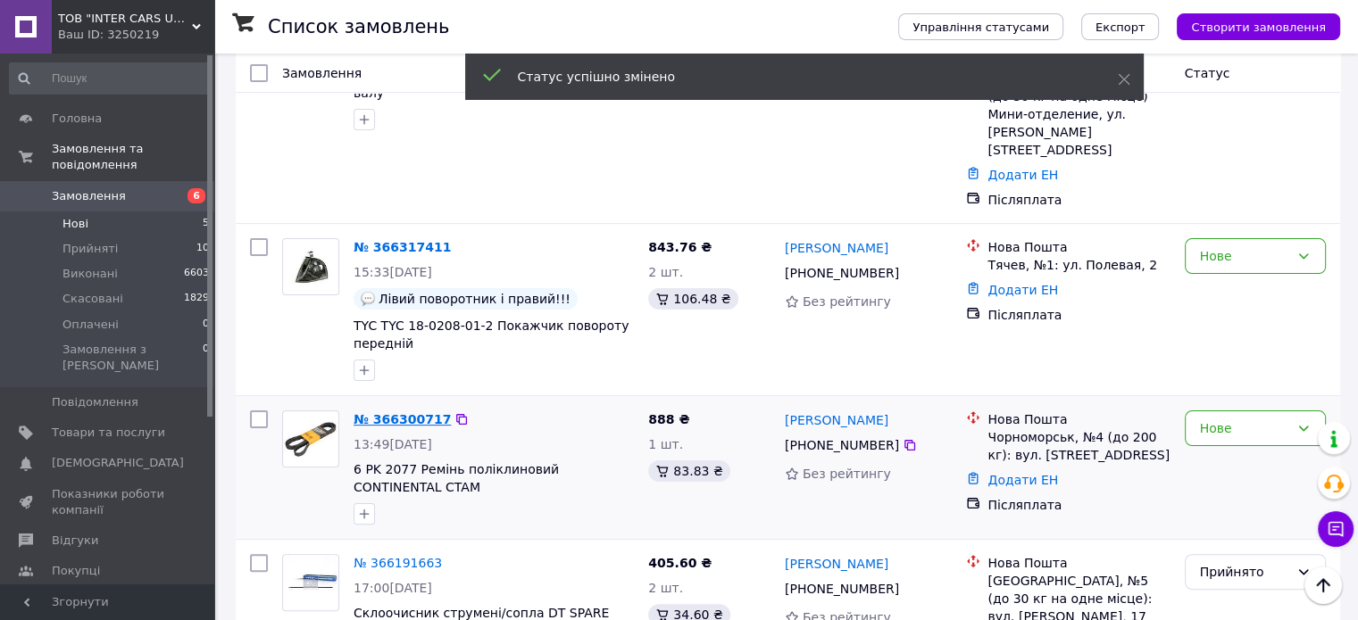
click at [389, 412] on link "№ 366300717" at bounding box center [402, 419] width 97 height 14
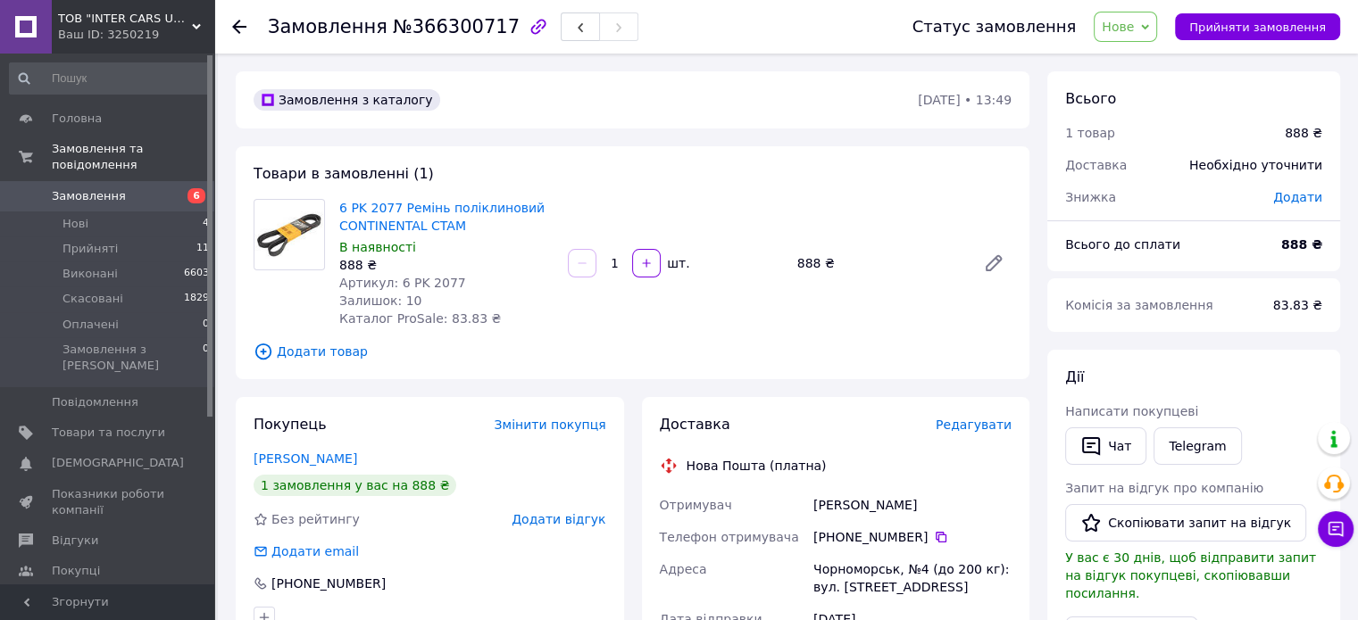
click at [396, 279] on span "Артикул: 6 PK 2077" at bounding box center [402, 283] width 127 height 14
drag, startPoint x: 393, startPoint y: 280, endPoint x: 503, endPoint y: 289, distance: 111.1
click at [505, 286] on div "Артикул: 6 PK 2077" at bounding box center [446, 283] width 214 height 18
copy span "6 PK 2077"
drag, startPoint x: 1136, startPoint y: 32, endPoint x: 1139, endPoint y: 62, distance: 30.6
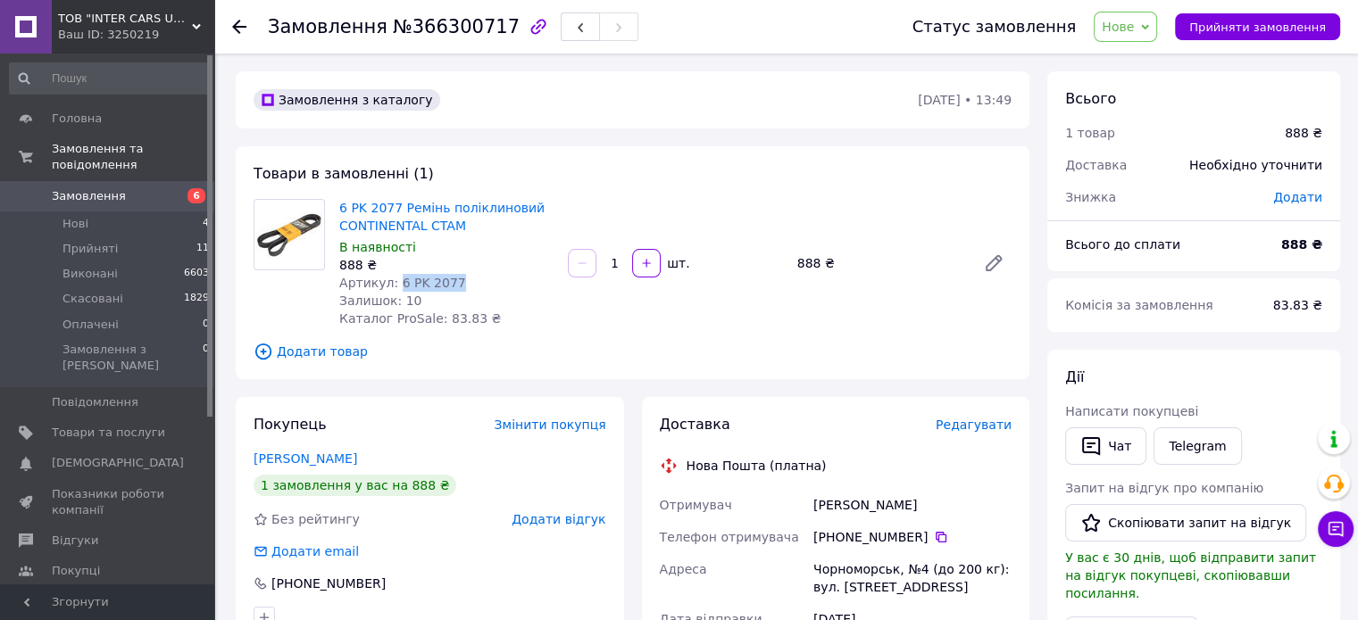
click at [1136, 37] on span "Нове" at bounding box center [1125, 27] width 63 height 30
click at [1140, 71] on li "Прийнято" at bounding box center [1135, 62] width 82 height 27
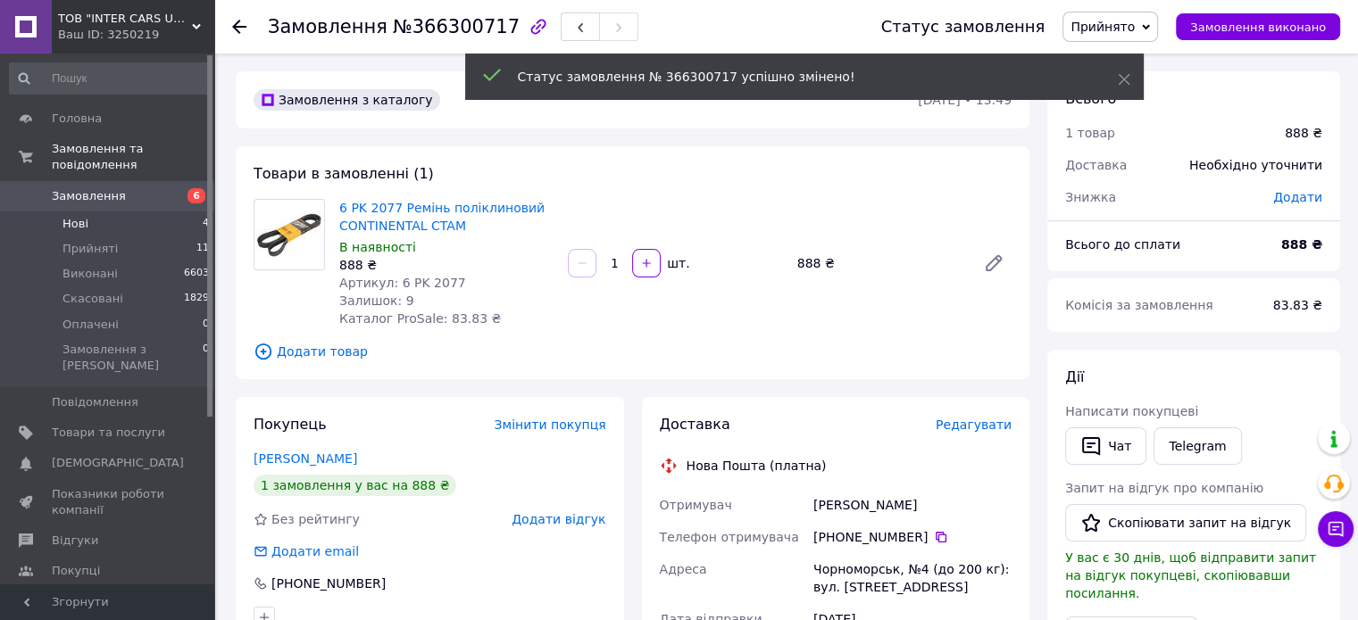
click at [96, 212] on li "Нові 4" at bounding box center [110, 224] width 220 height 25
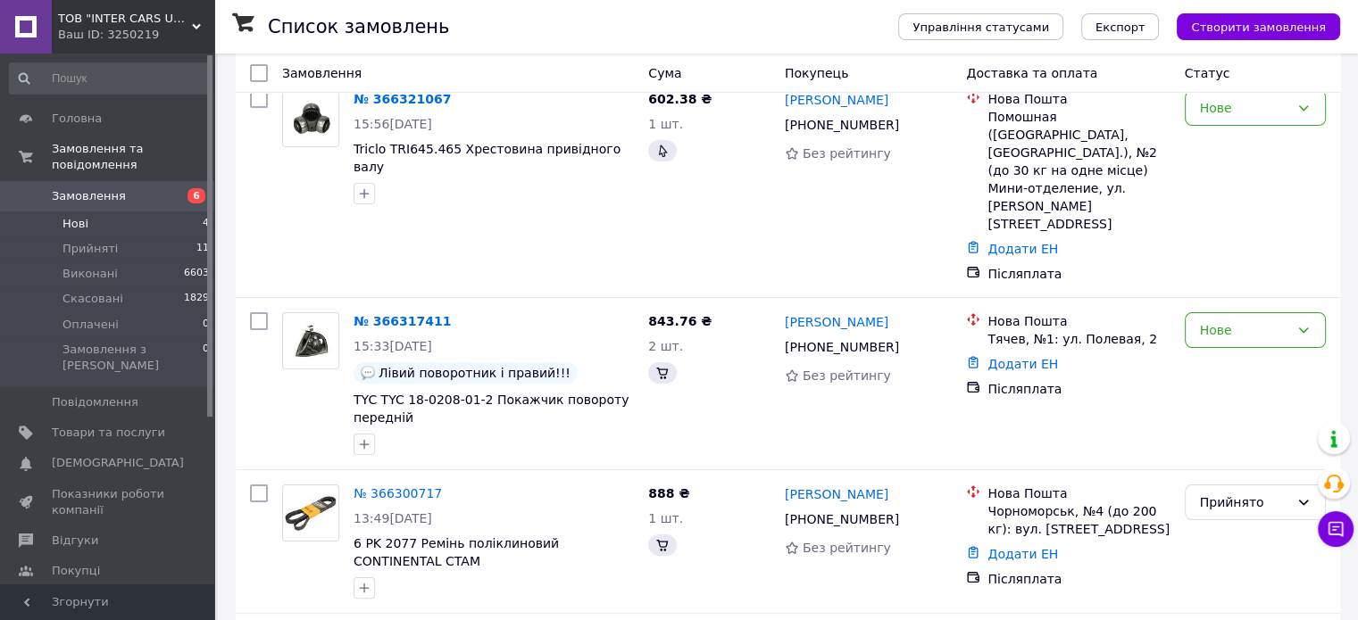
scroll to position [420, 0]
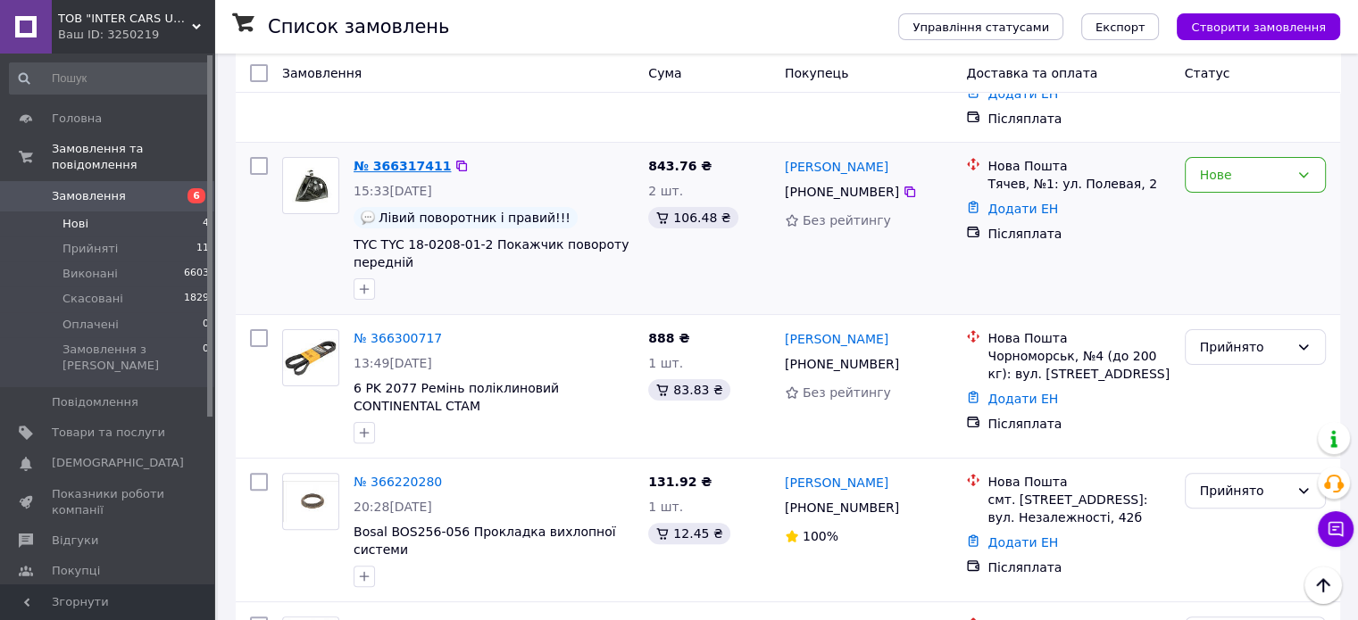
click at [395, 159] on link "№ 366317411" at bounding box center [402, 166] width 97 height 14
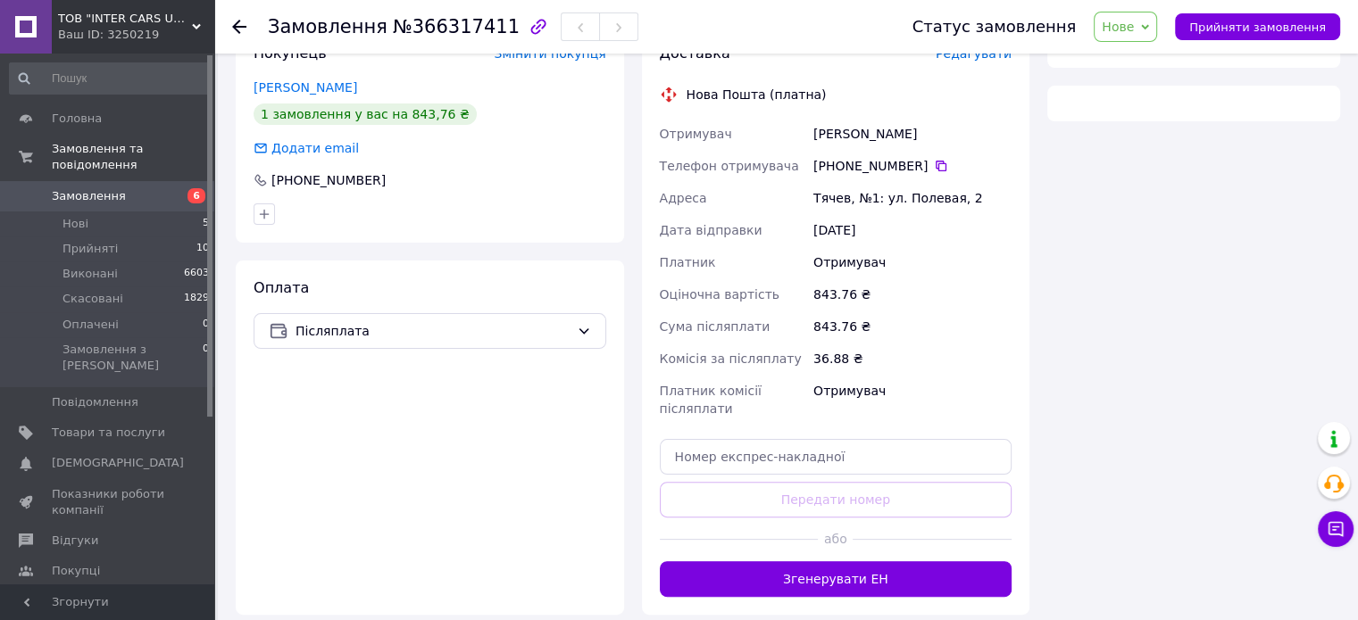
scroll to position [63, 0]
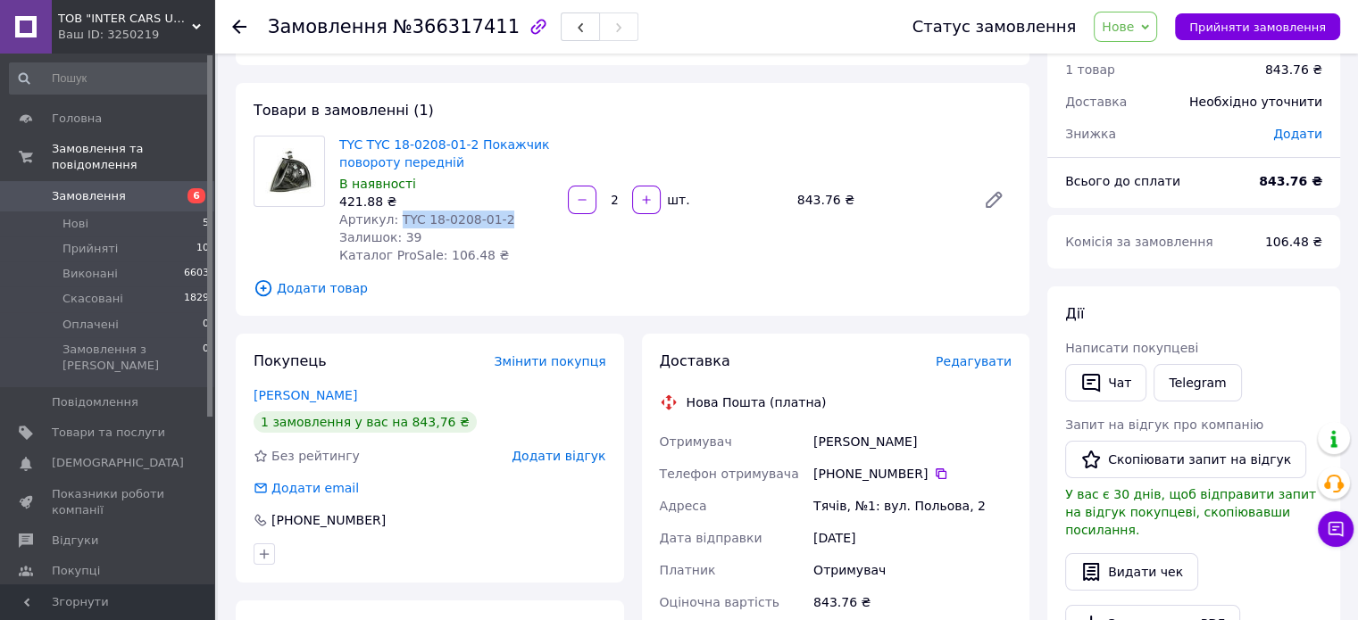
drag, startPoint x: 391, startPoint y: 216, endPoint x: 511, endPoint y: 249, distance: 124.1
click at [513, 222] on div "Артикул: TYC 18-0208-01-2" at bounding box center [446, 220] width 214 height 18
copy span "TYC 18-0208-01-2"
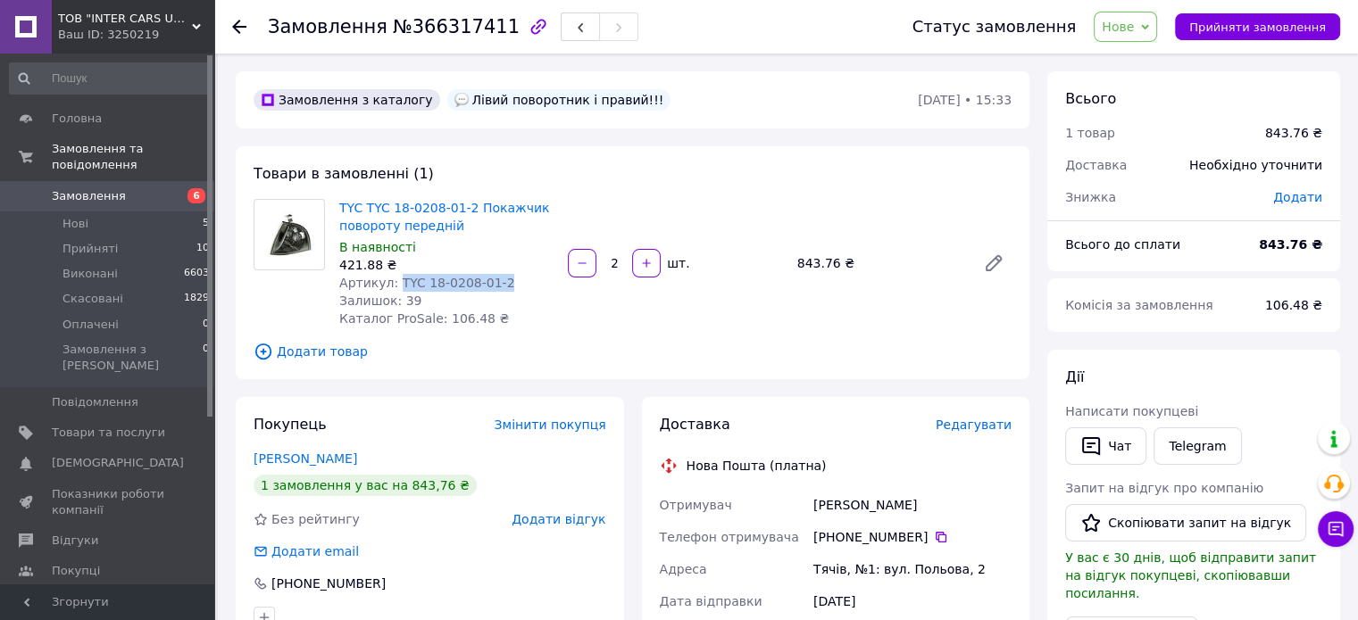
scroll to position [0, 0]
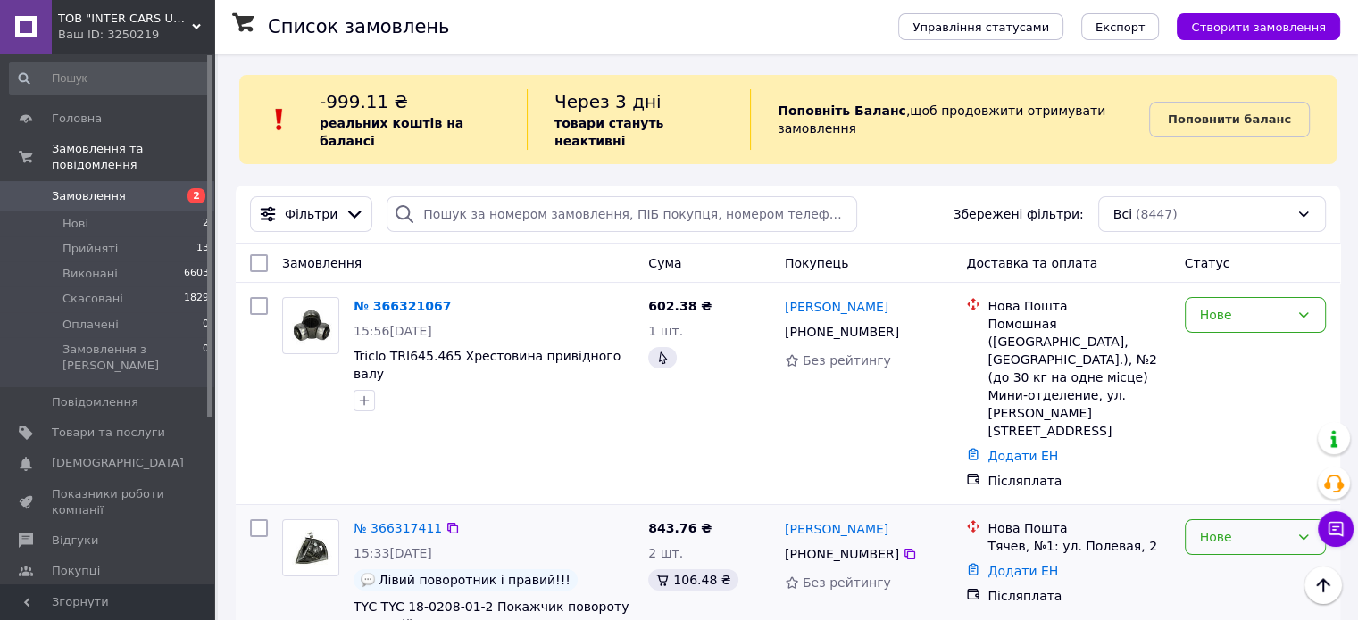
click at [1197, 520] on div "Нове" at bounding box center [1255, 538] width 141 height 36
click at [1225, 353] on li "Прийнято" at bounding box center [1254, 350] width 139 height 32
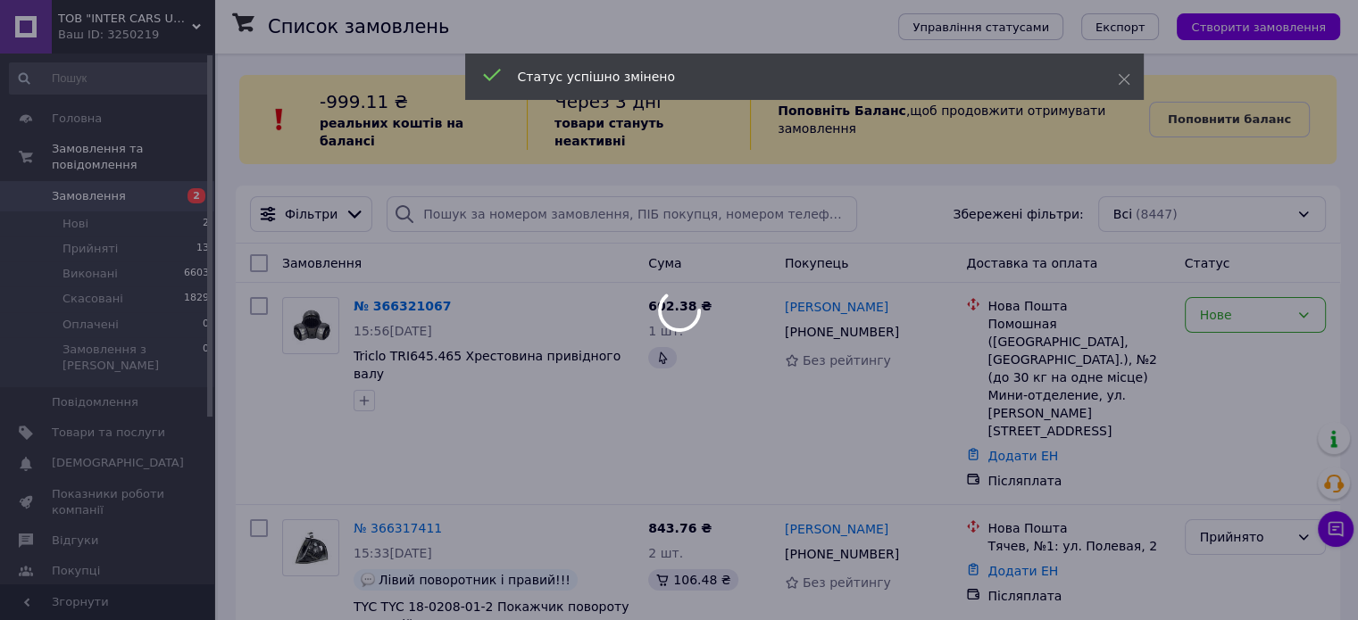
click at [389, 285] on div at bounding box center [679, 310] width 1358 height 620
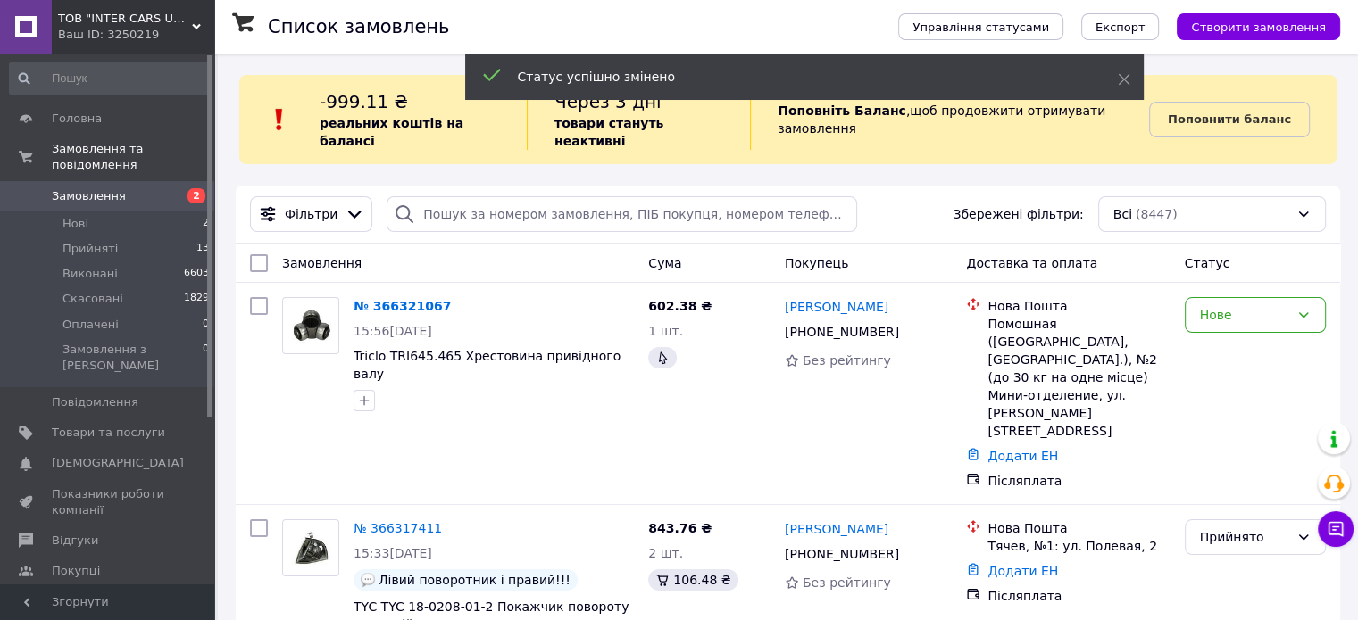
click at [389, 299] on link "№ 366321067" at bounding box center [402, 306] width 97 height 14
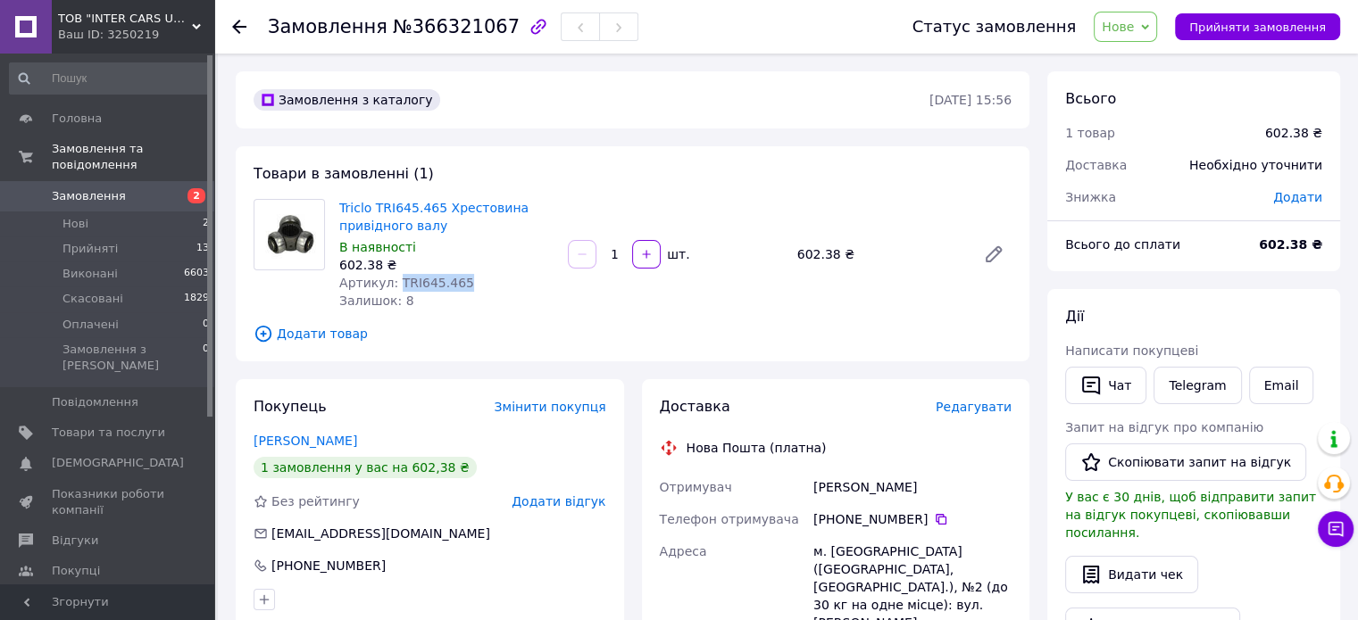
drag, startPoint x: 412, startPoint y: 282, endPoint x: 448, endPoint y: 365, distance: 90.4
click at [497, 284] on div "Артикул: TRI645.465" at bounding box center [446, 283] width 214 height 18
copy span "TRI645.465"
drag, startPoint x: 1118, startPoint y: 29, endPoint x: 1125, endPoint y: 38, distance: 11.4
click at [1119, 31] on span "Нове" at bounding box center [1125, 27] width 63 height 30
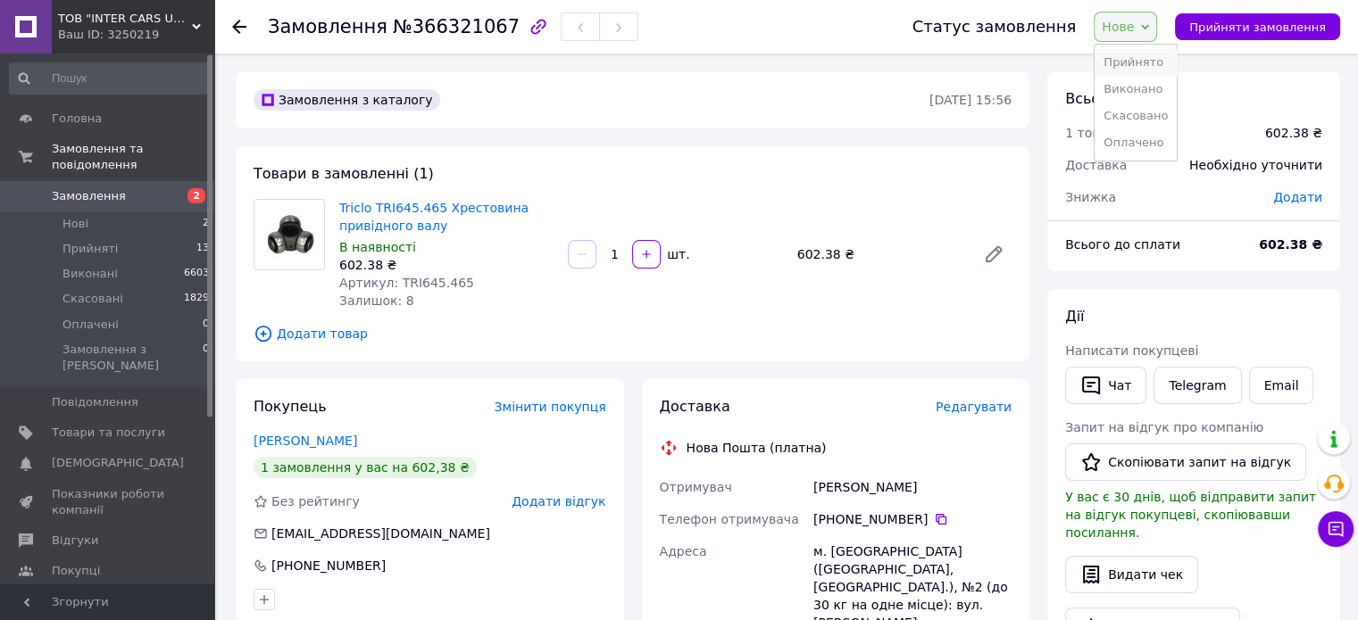
click at [1136, 61] on li "Прийнято" at bounding box center [1135, 62] width 82 height 27
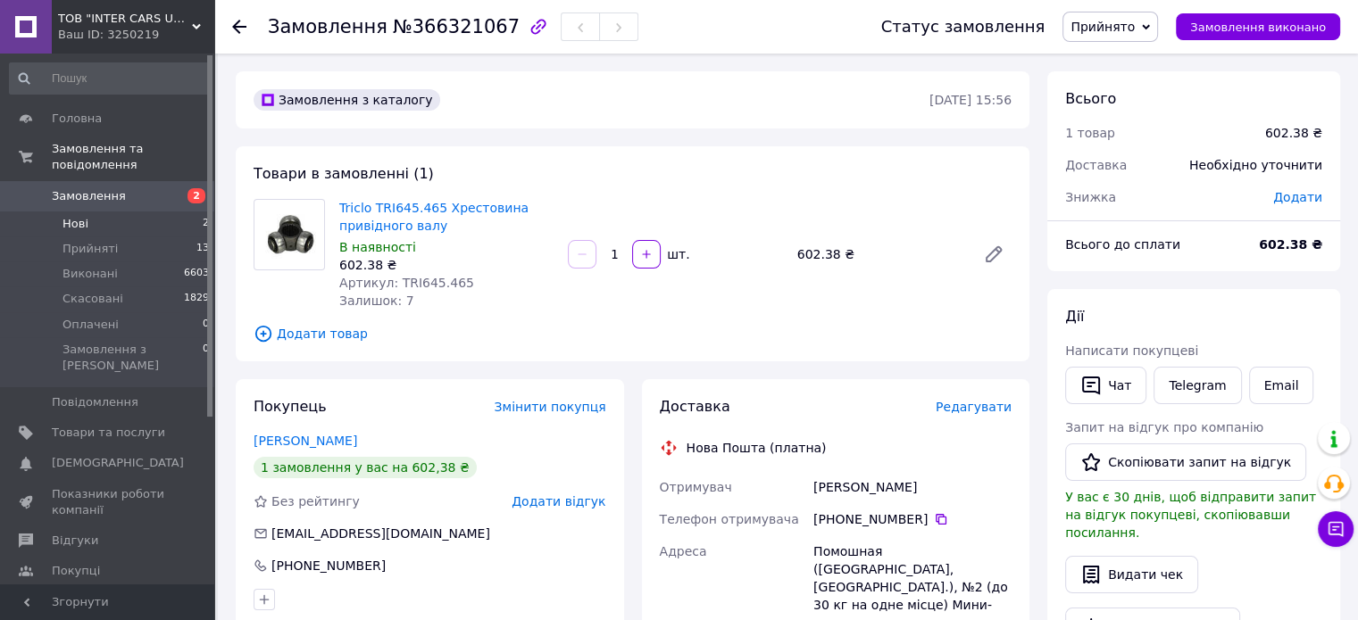
click at [82, 216] on span "Нові" at bounding box center [75, 224] width 26 height 16
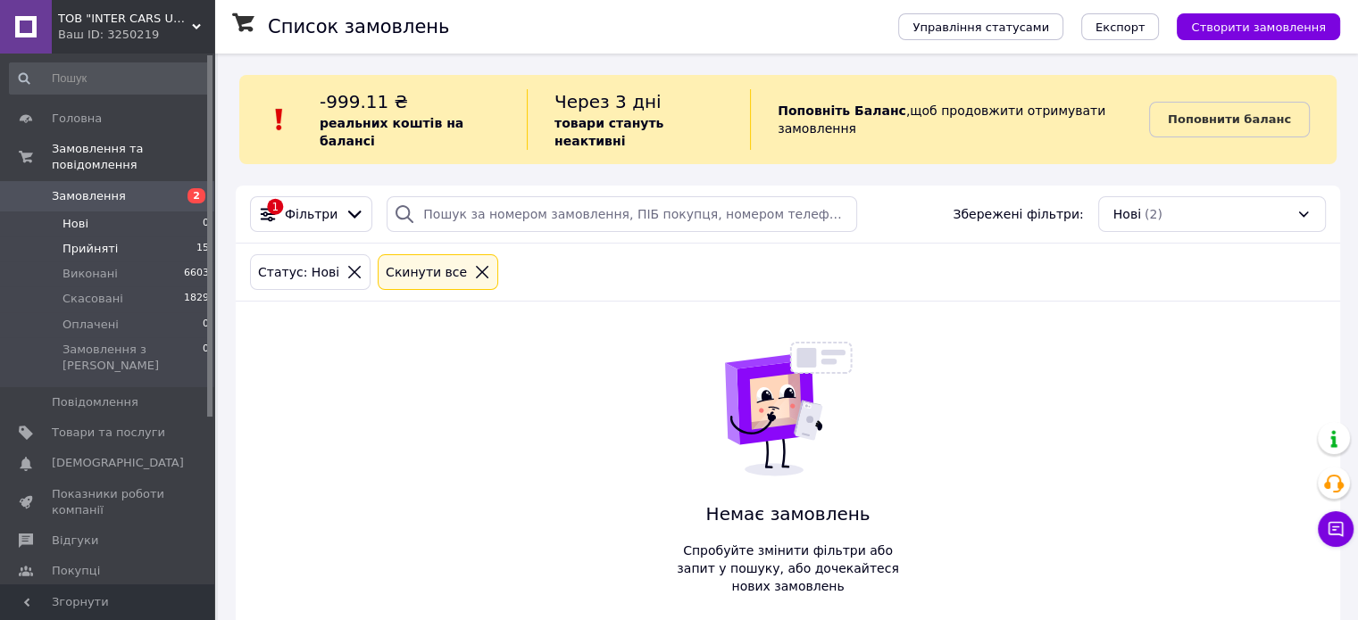
click at [100, 245] on li "Прийняті 15" at bounding box center [110, 249] width 220 height 25
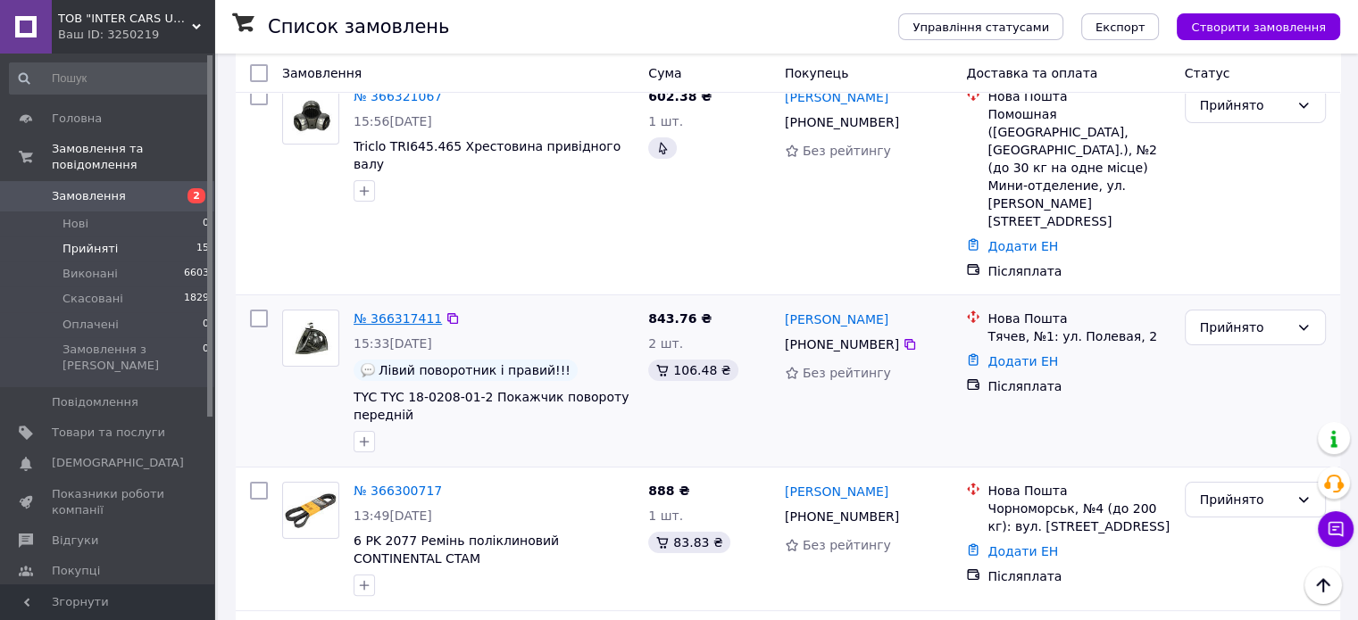
click at [394, 312] on link "№ 366317411" at bounding box center [398, 319] width 88 height 14
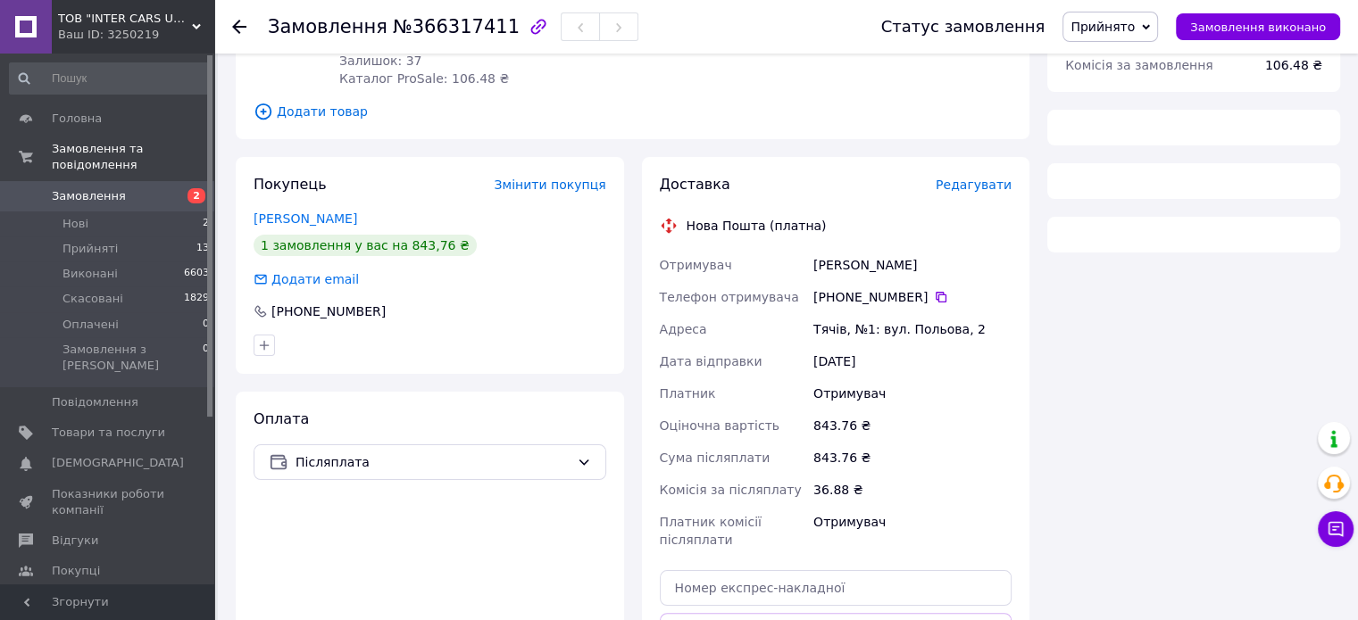
scroll to position [89, 0]
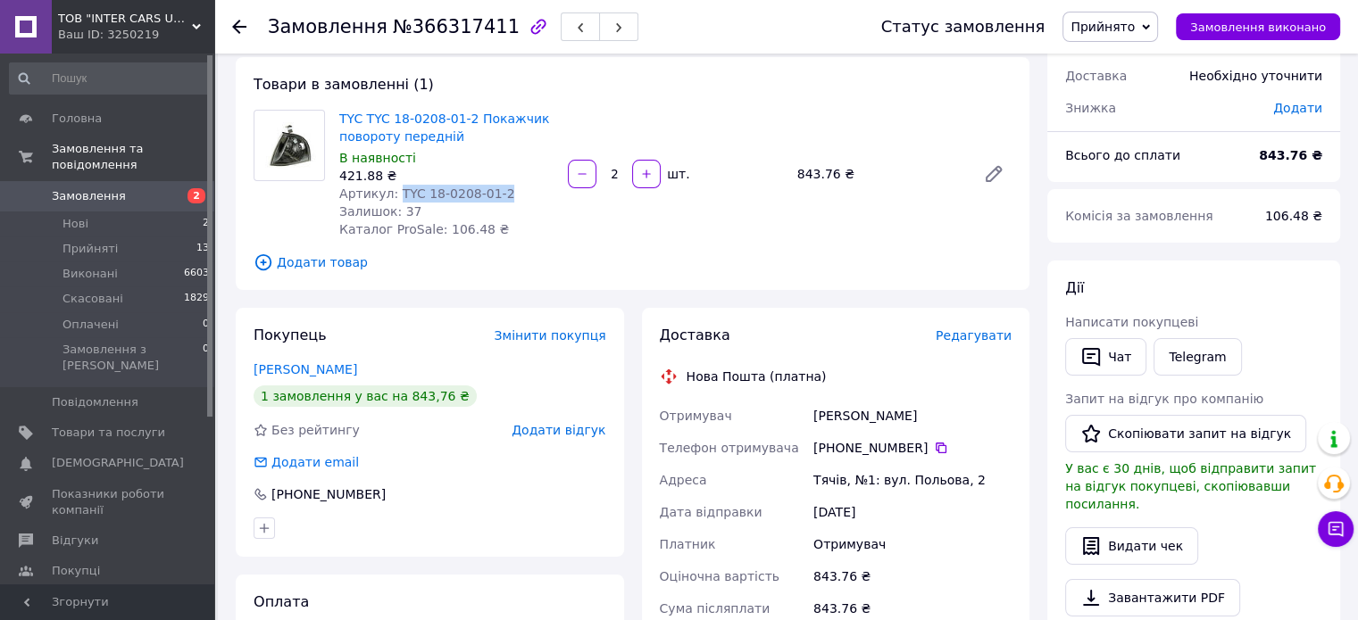
drag, startPoint x: 393, startPoint y: 188, endPoint x: 557, endPoint y: 188, distance: 164.3
click at [557, 188] on div "TYC TYC 18-0208-01-2 Покажчик повороту передній В наявності 421.88 ₴ Артикул: T…" at bounding box center [446, 174] width 229 height 136
copy span "TYC 18-0208-01-2"
drag, startPoint x: 769, startPoint y: 237, endPoint x: 734, endPoint y: 220, distance: 39.1
click at [768, 236] on div "TYC TYC 18-0208-01-2 Покажчик повороту передній В наявності 421.88 ₴ Артикул: T…" at bounding box center [675, 174] width 686 height 136
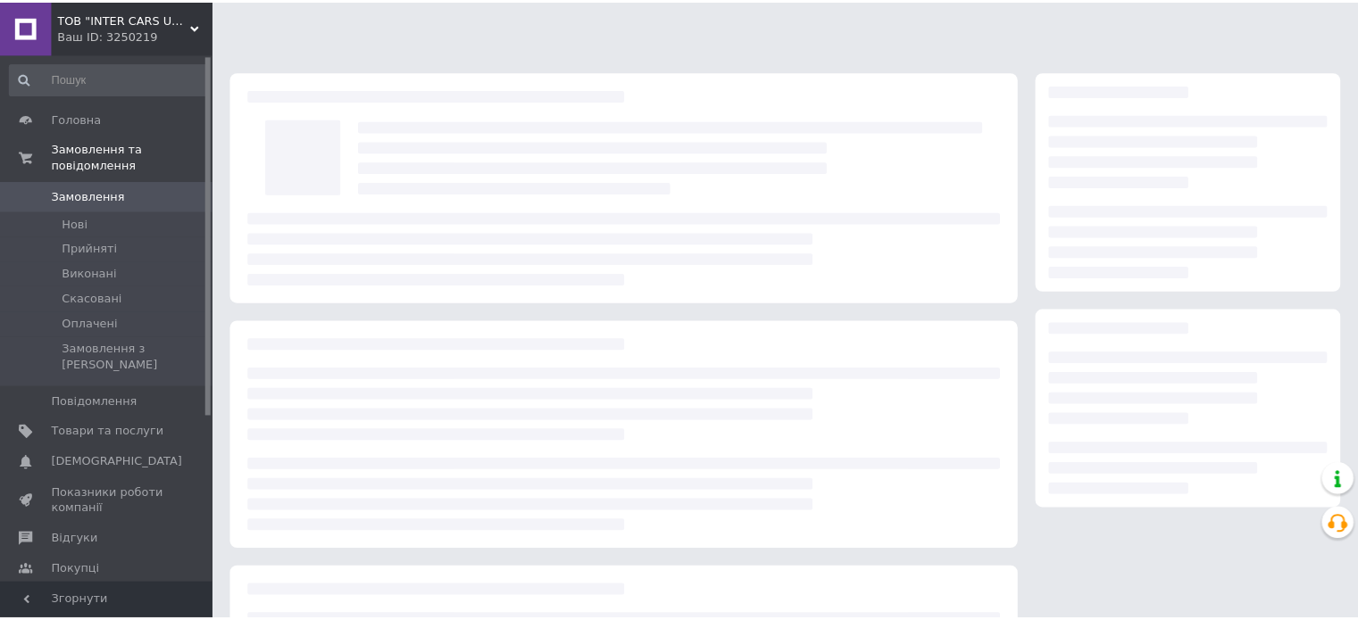
scroll to position [89, 0]
